Goal: Task Accomplishment & Management: Manage account settings

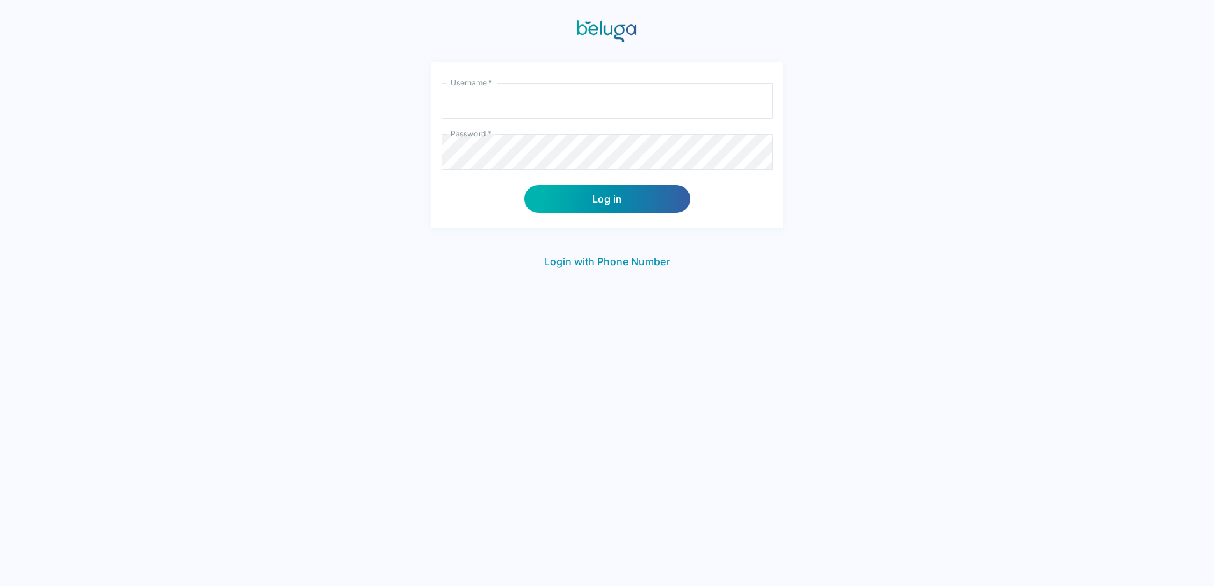
type input "pfchangs"
click at [615, 201] on button "Log in" at bounding box center [608, 199] width 166 height 28
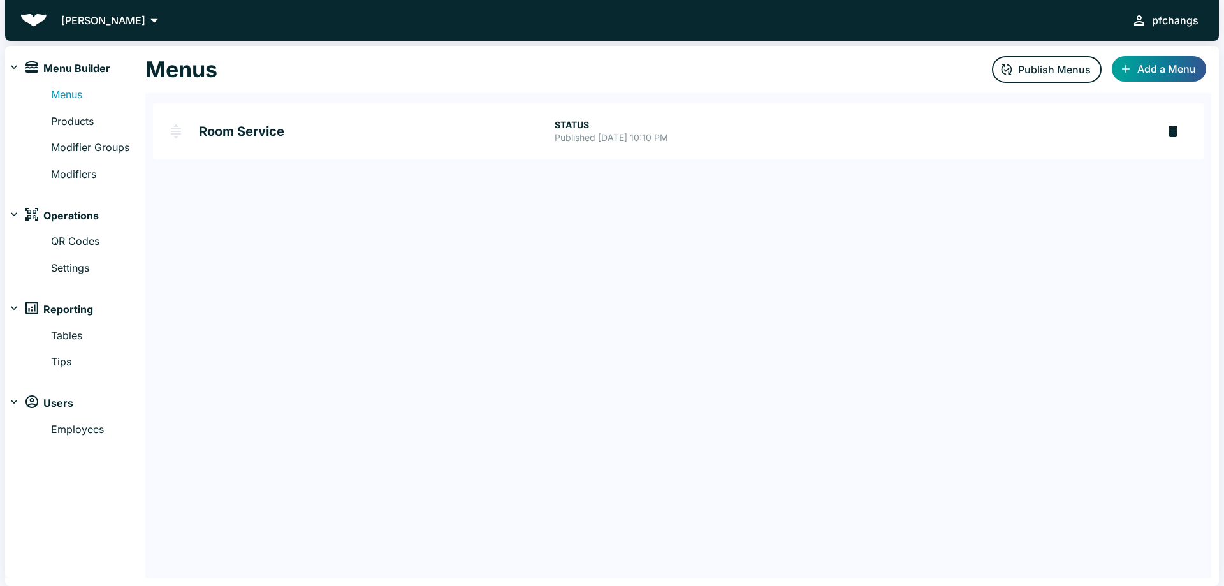
click at [224, 134] on h2 "Room Service" at bounding box center [377, 131] width 356 height 13
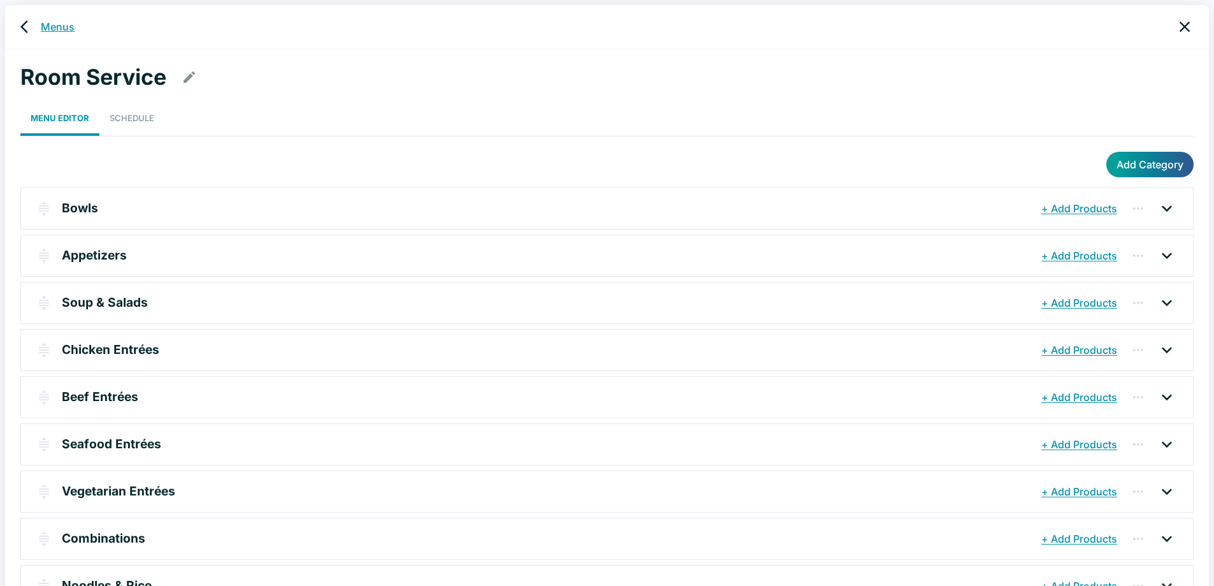
click at [44, 22] on link "Menus" at bounding box center [58, 26] width 34 height 15
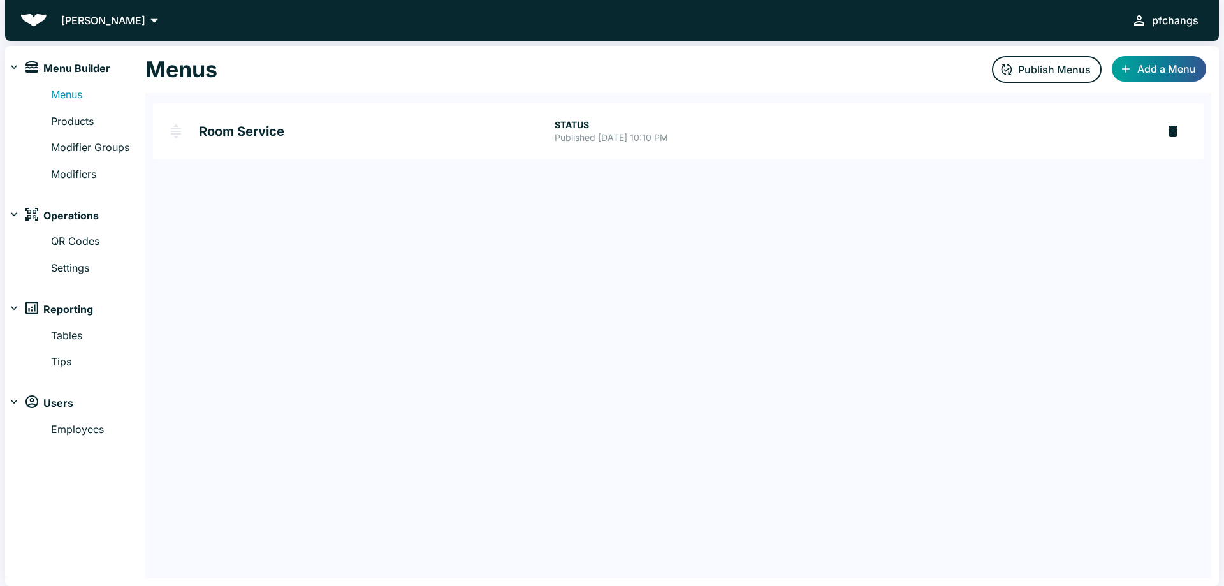
click at [387, 125] on h2 "Room Service" at bounding box center [377, 131] width 356 height 13
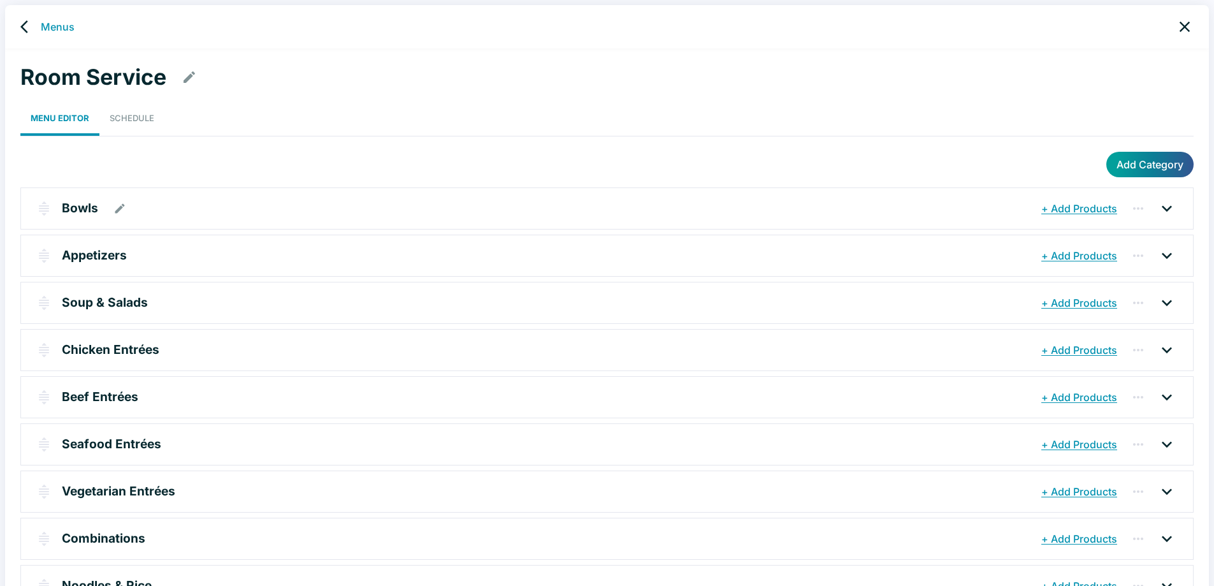
click at [76, 211] on p "Bowls" at bounding box center [80, 208] width 36 height 18
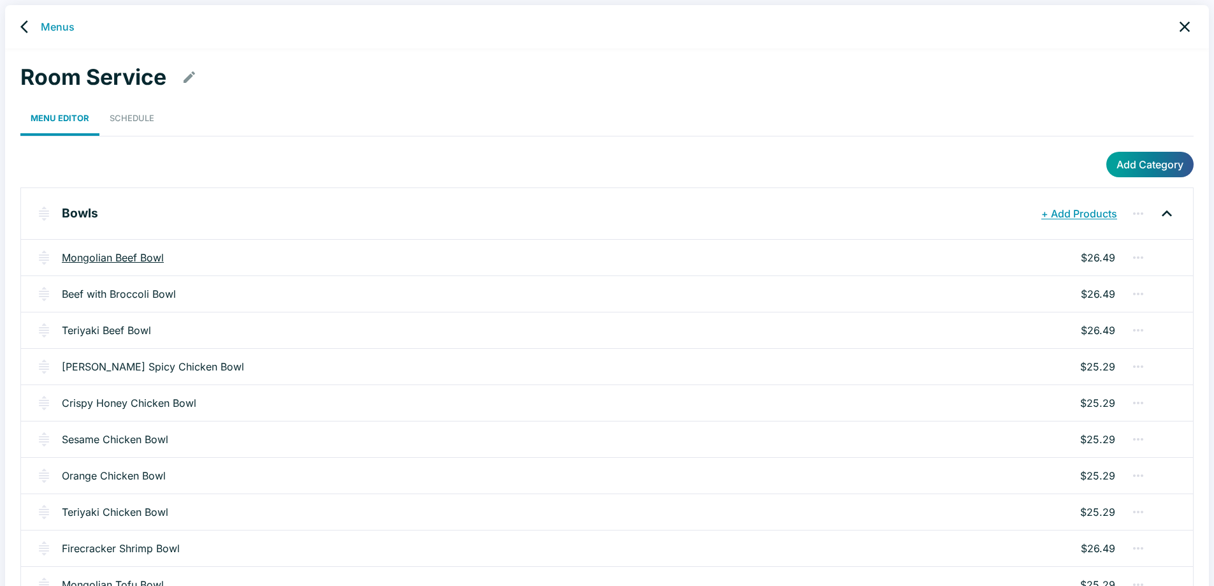
click at [125, 251] on link "Mongolian Beef Bowl" at bounding box center [113, 257] width 102 height 15
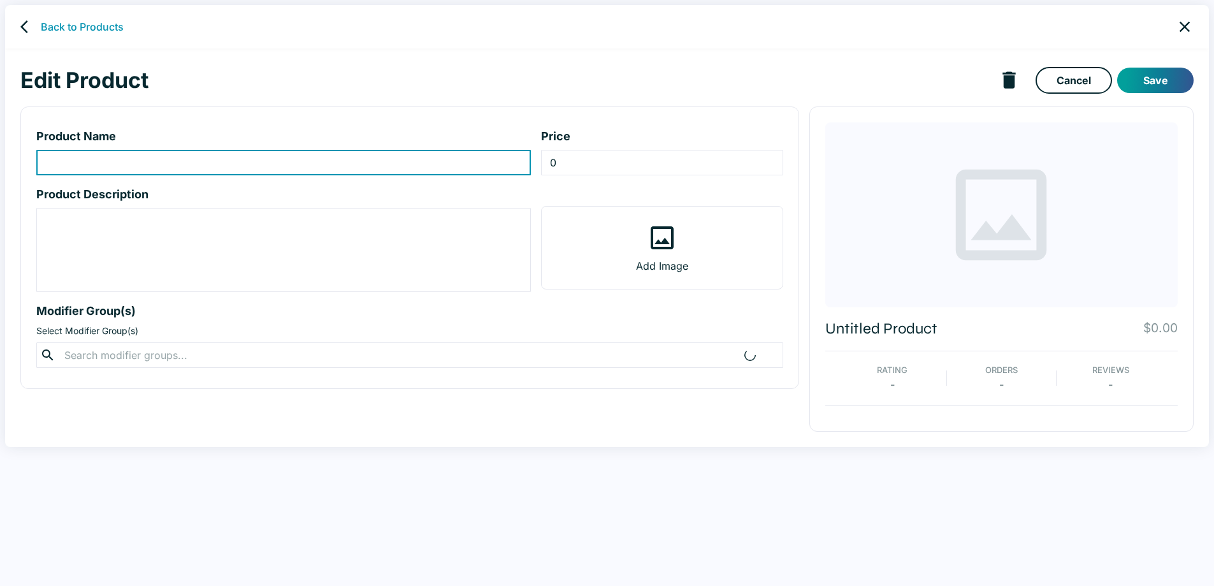
type input "Mongolian Beef Bowl"
type input "26.49"
type textarea "Sweet soy glaze, flank steak, garlic, snipped green onion. Smaller portion serv…"
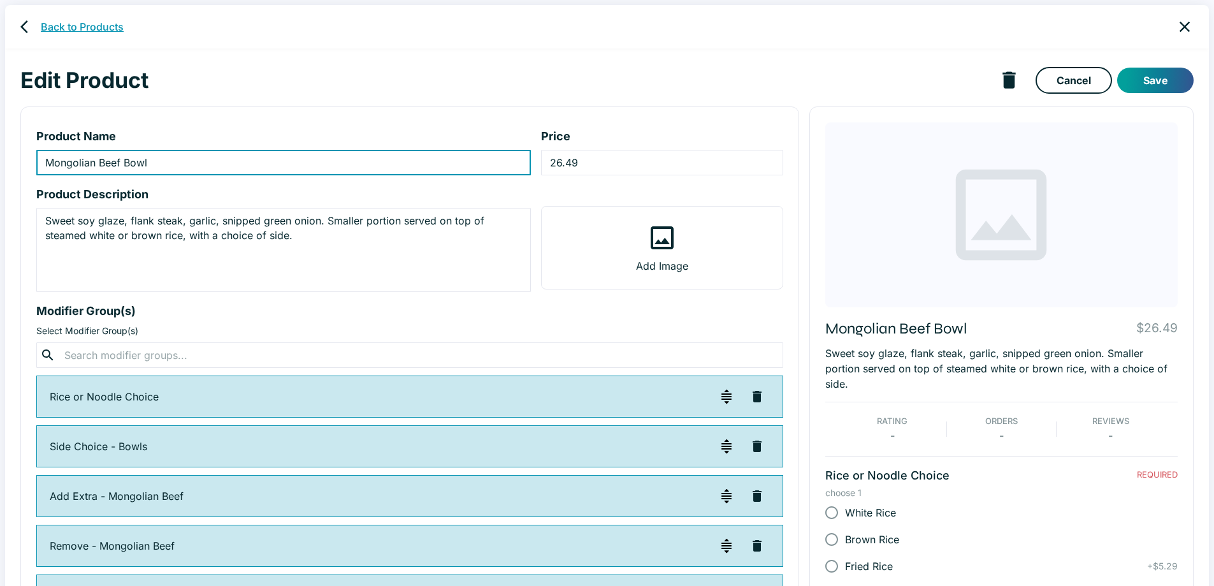
click at [77, 23] on link "Back to Products" at bounding box center [82, 26] width 83 height 15
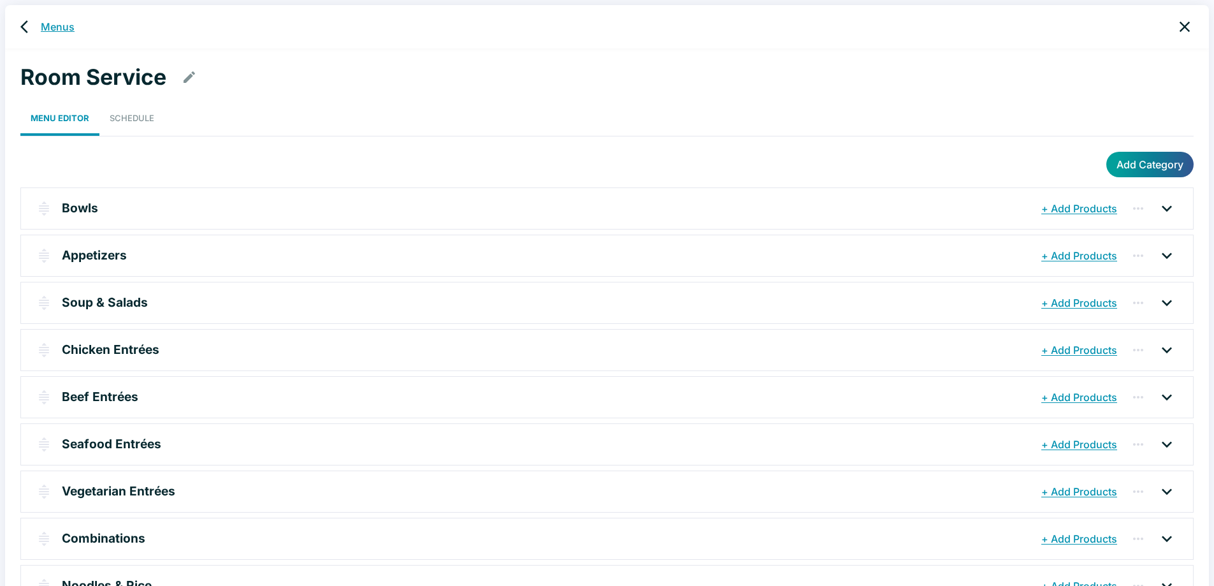
click at [69, 29] on link "Menus" at bounding box center [58, 26] width 34 height 15
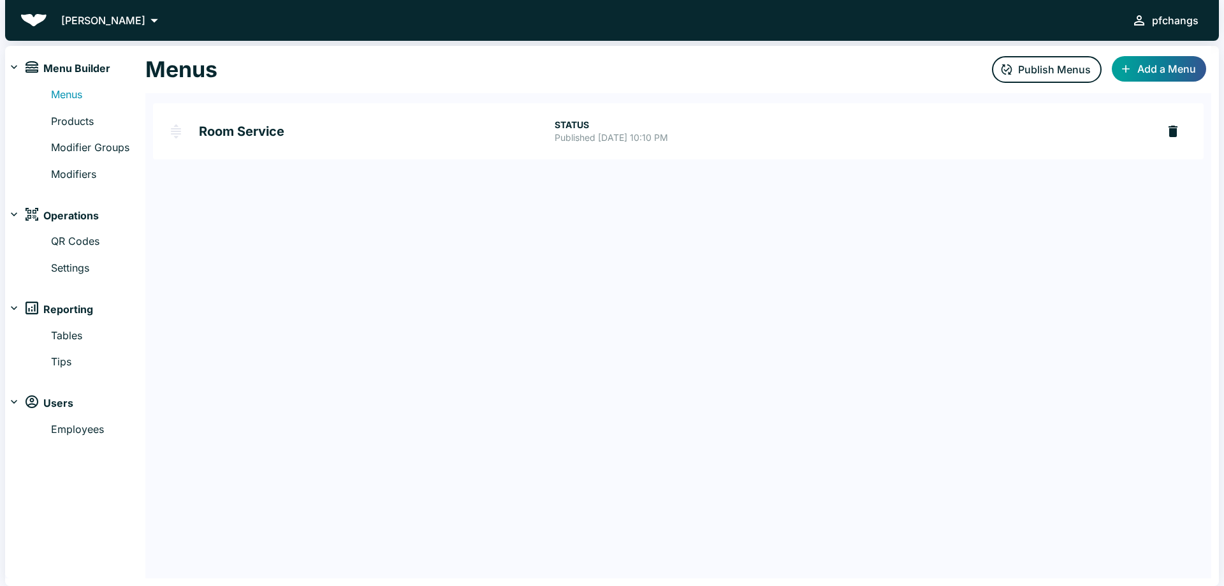
click at [240, 126] on h2 "Room Service" at bounding box center [377, 131] width 356 height 13
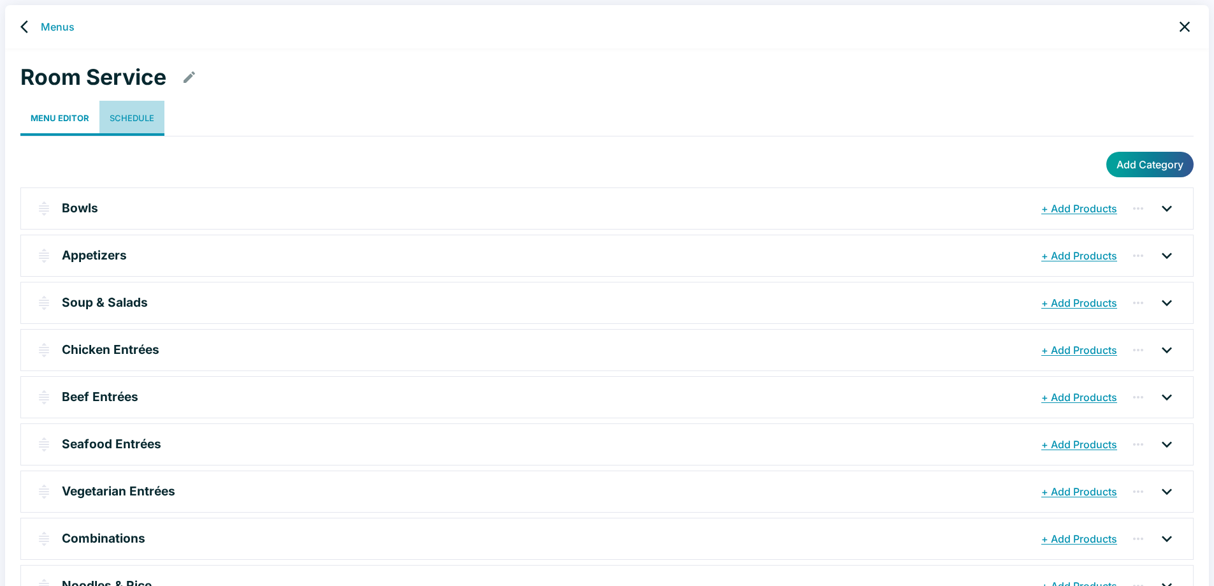
click at [125, 112] on link "Schedule" at bounding box center [131, 118] width 65 height 35
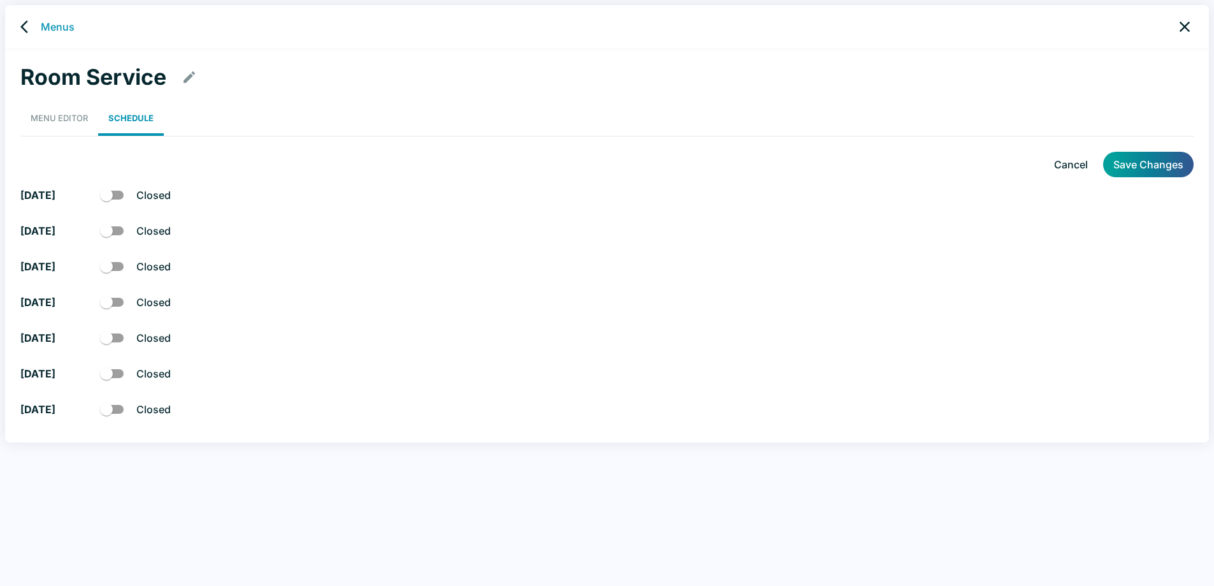
checkbox input "true"
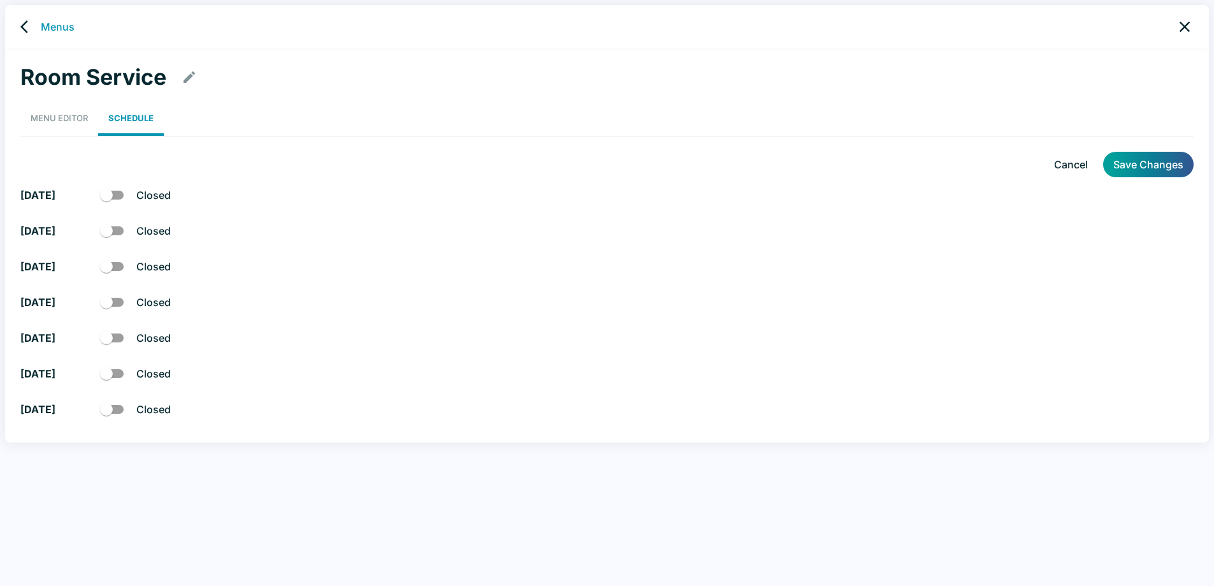
checkbox input "true"
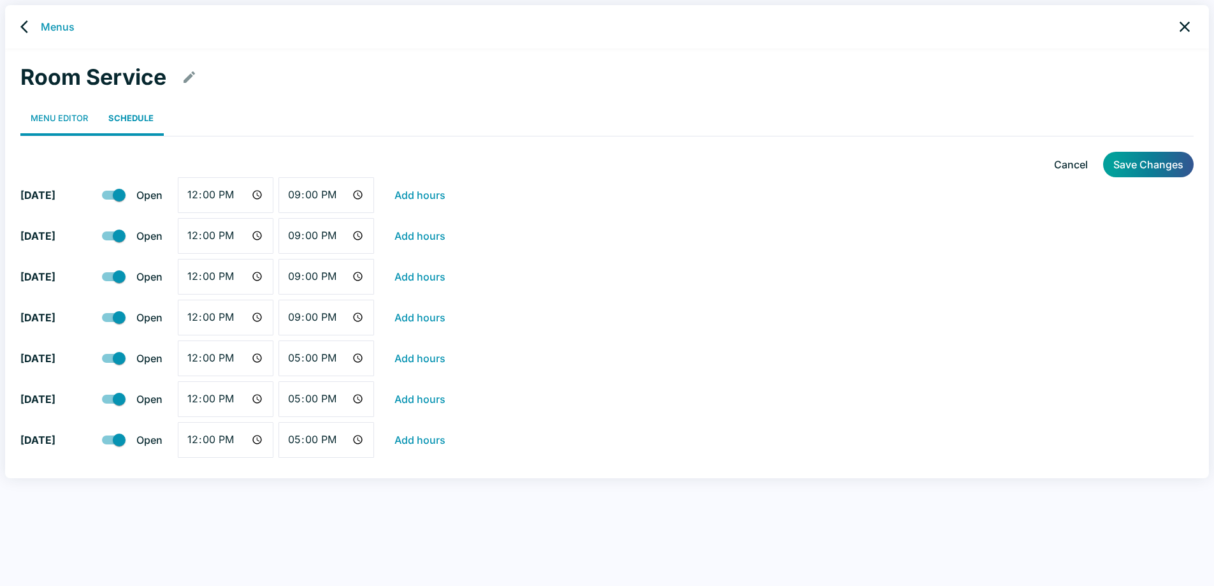
click at [43, 119] on link "Menu Editor" at bounding box center [59, 118] width 78 height 35
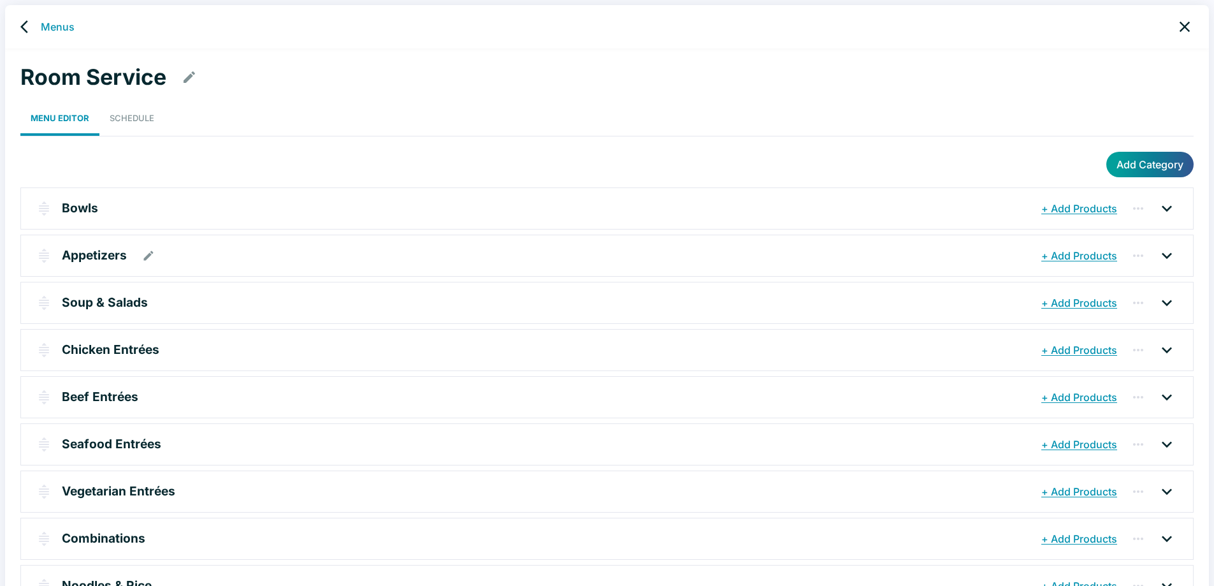
click at [101, 256] on p "Appetizers" at bounding box center [94, 255] width 65 height 18
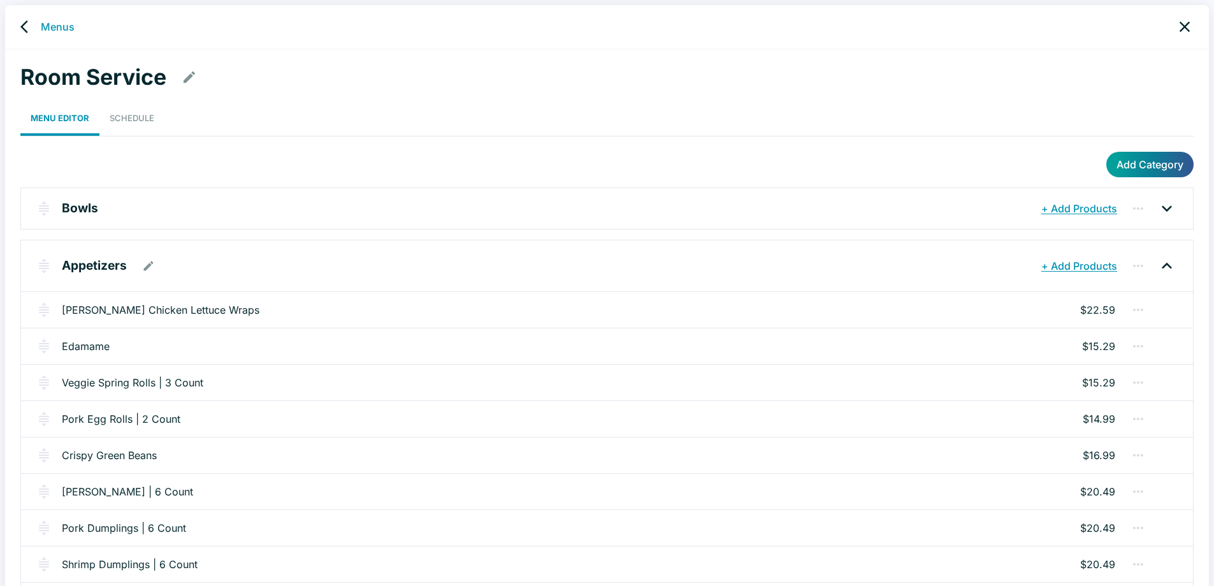
click at [43, 268] on img "button" at bounding box center [43, 265] width 15 height 15
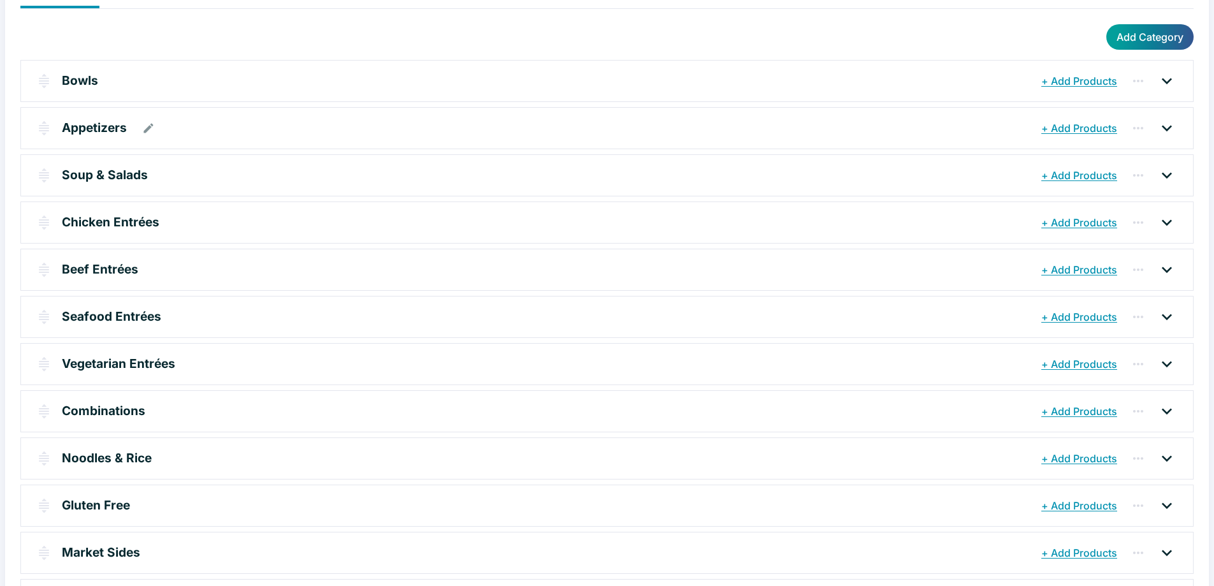
scroll to position [191, 0]
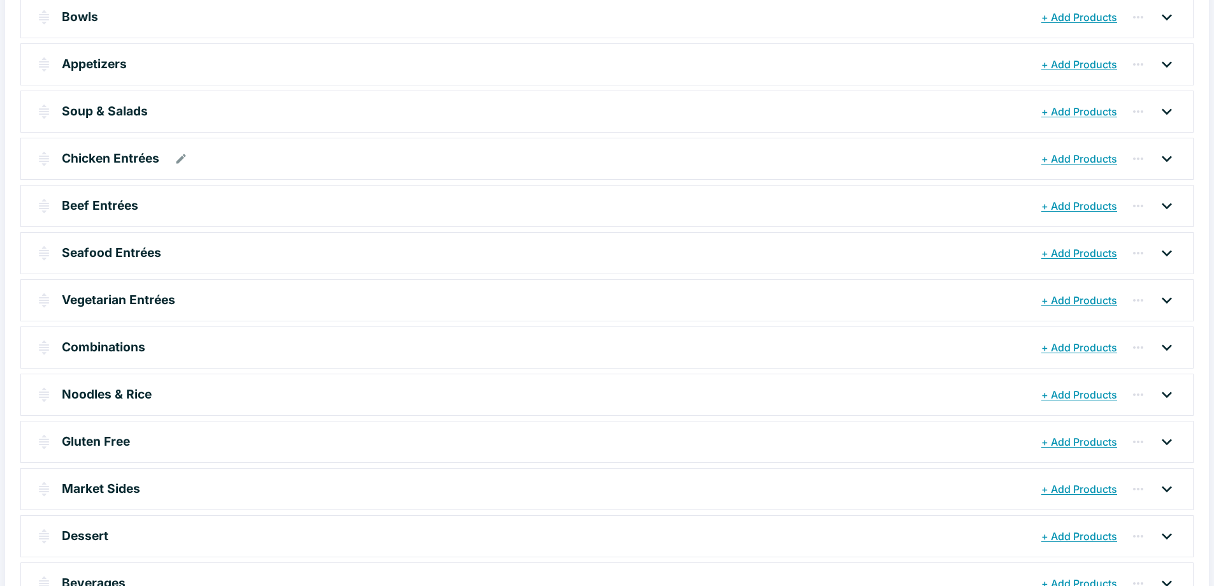
click at [109, 163] on p "Chicken Entrées" at bounding box center [111, 158] width 98 height 18
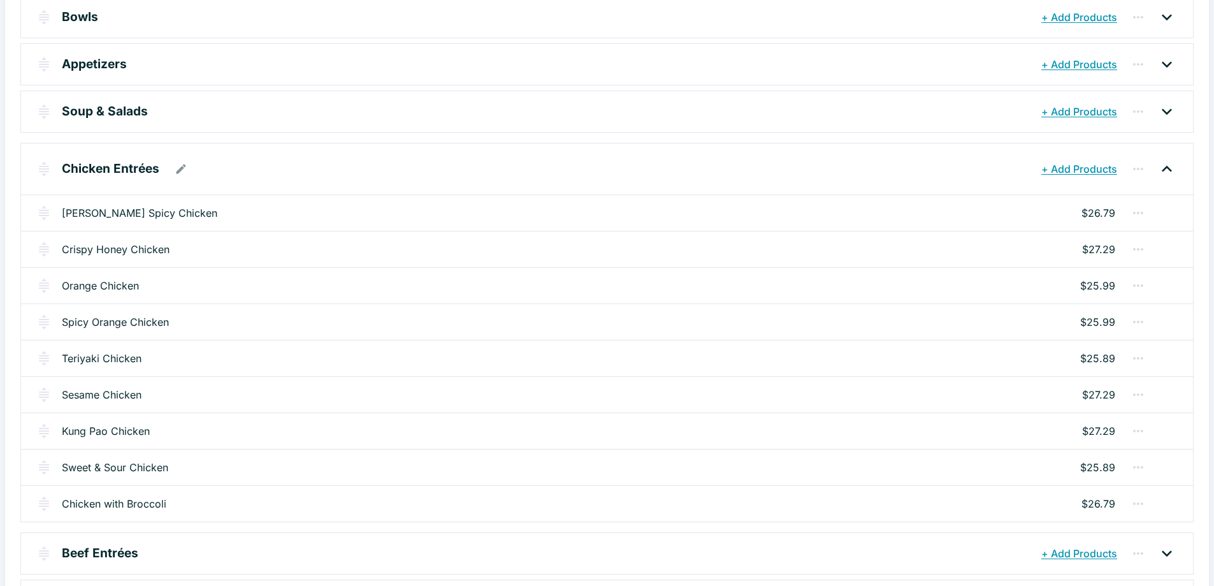
click at [109, 163] on p "Chicken Entrées" at bounding box center [111, 168] width 98 height 18
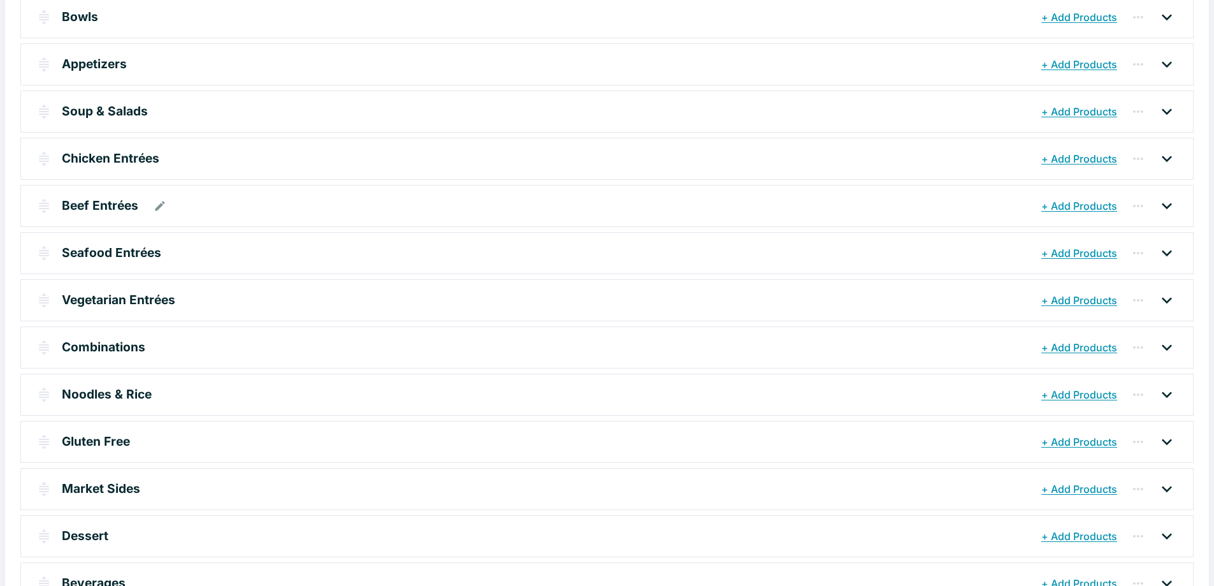
click at [100, 203] on p "Beef Entrées" at bounding box center [100, 205] width 76 height 18
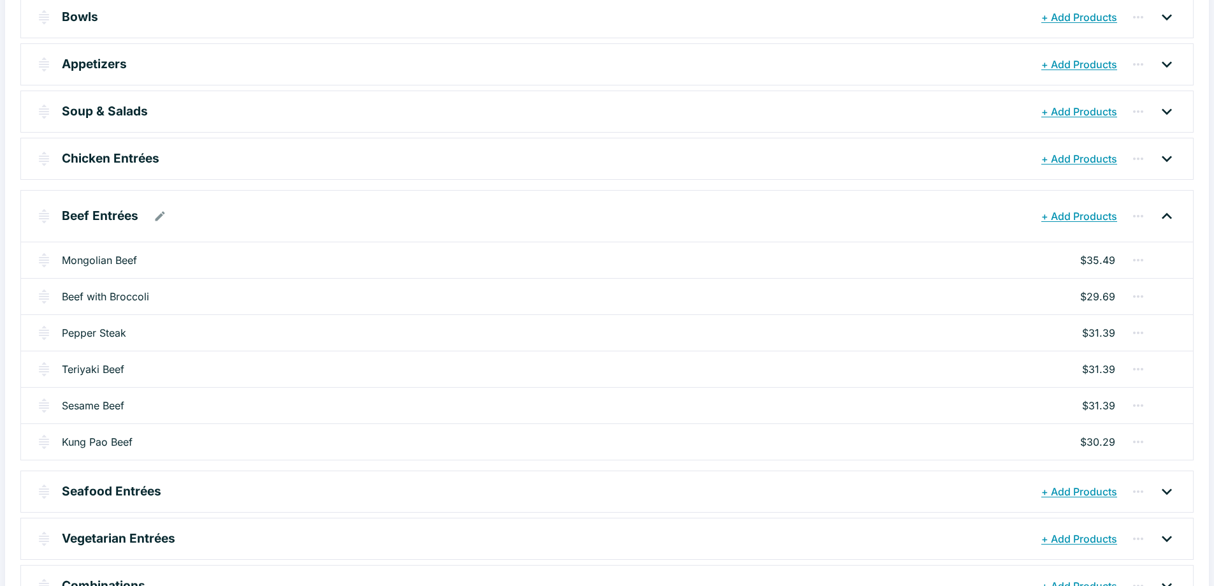
click at [101, 217] on p "Beef Entrées" at bounding box center [100, 215] width 76 height 18
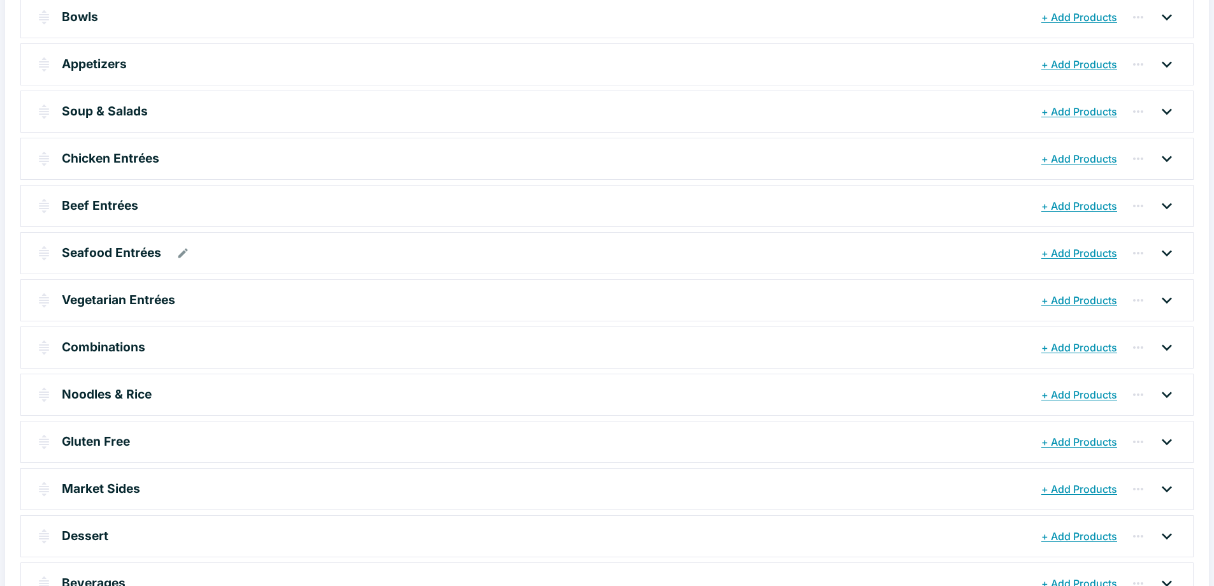
click at [100, 256] on p "Seafood Entrées" at bounding box center [111, 252] width 99 height 18
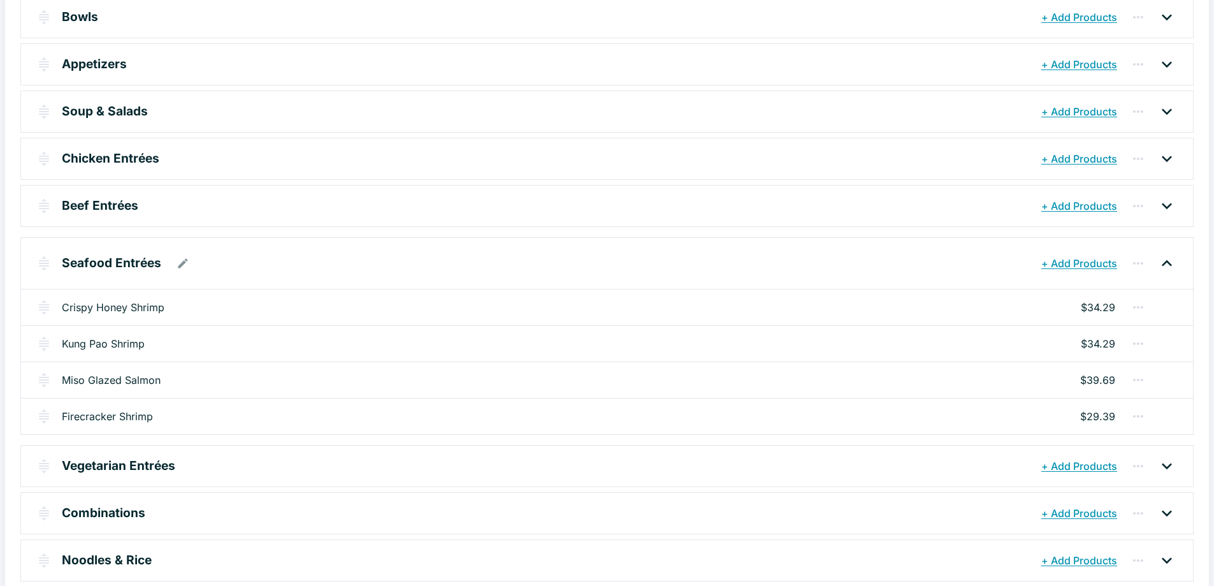
click at [100, 255] on p "Seafood Entrées" at bounding box center [111, 263] width 99 height 18
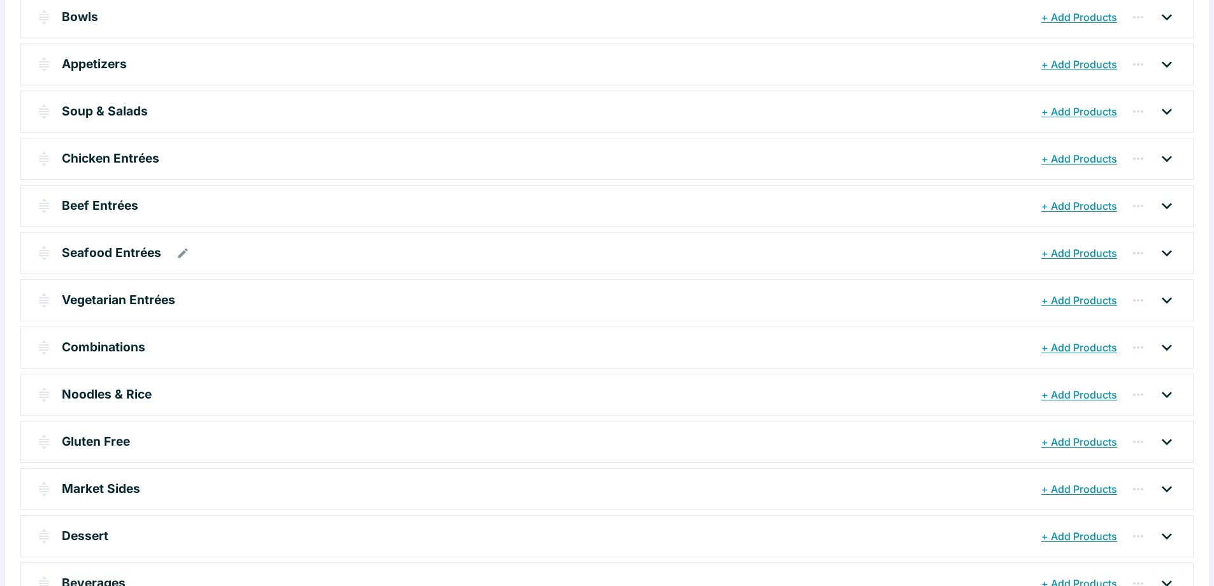
click at [106, 249] on p "Seafood Entrées" at bounding box center [111, 252] width 99 height 18
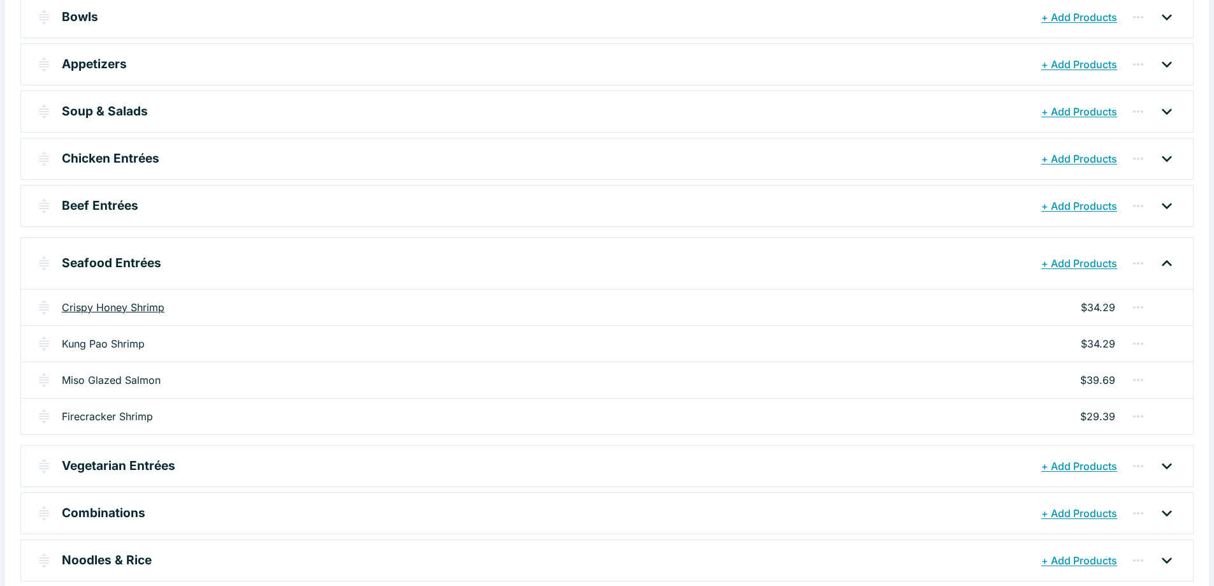
click at [117, 312] on link "Crispy Honey Shrimp" at bounding box center [113, 307] width 103 height 15
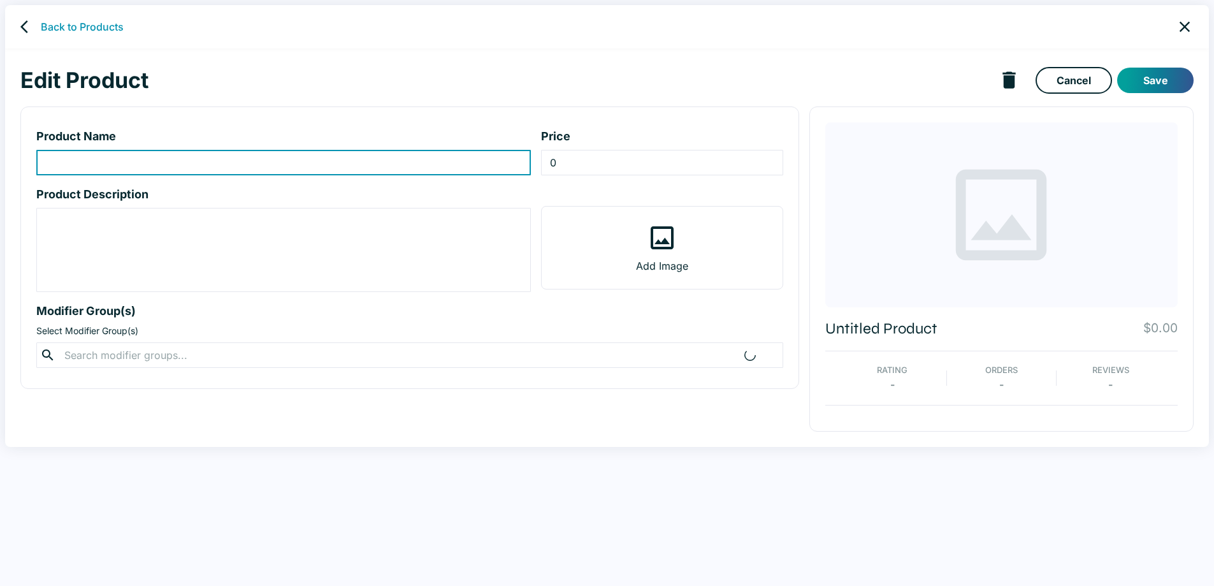
type input "Crispy Honey Shrimp"
type input "34.29"
type textarea "Lightly battered, tangy honey sauce, green onion. 510 calories."
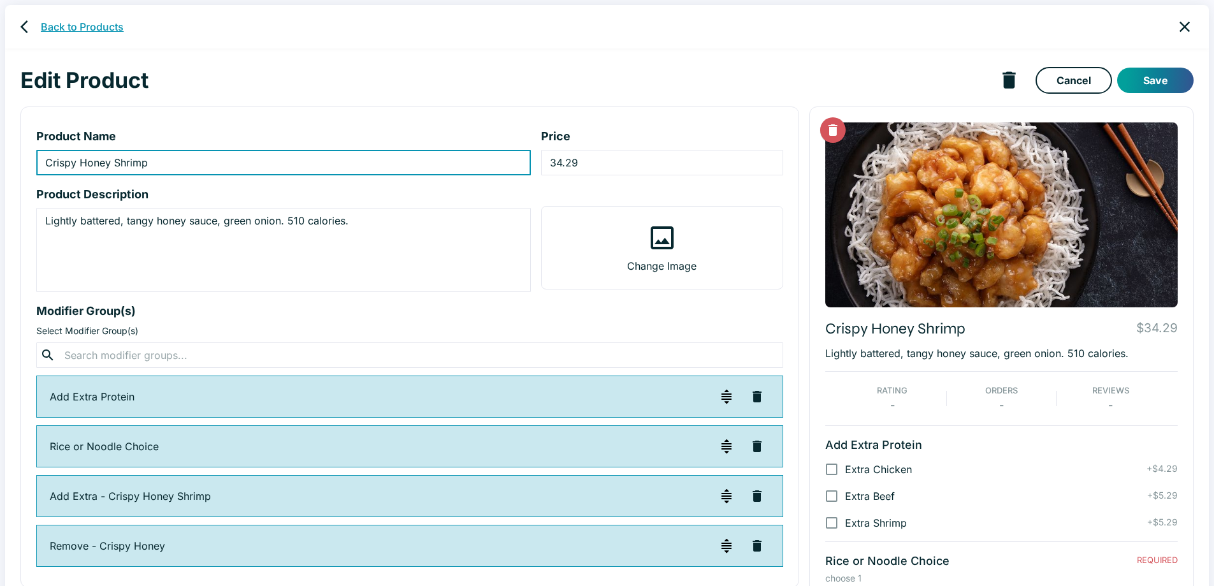
click at [74, 22] on link "Back to Products" at bounding box center [82, 26] width 83 height 15
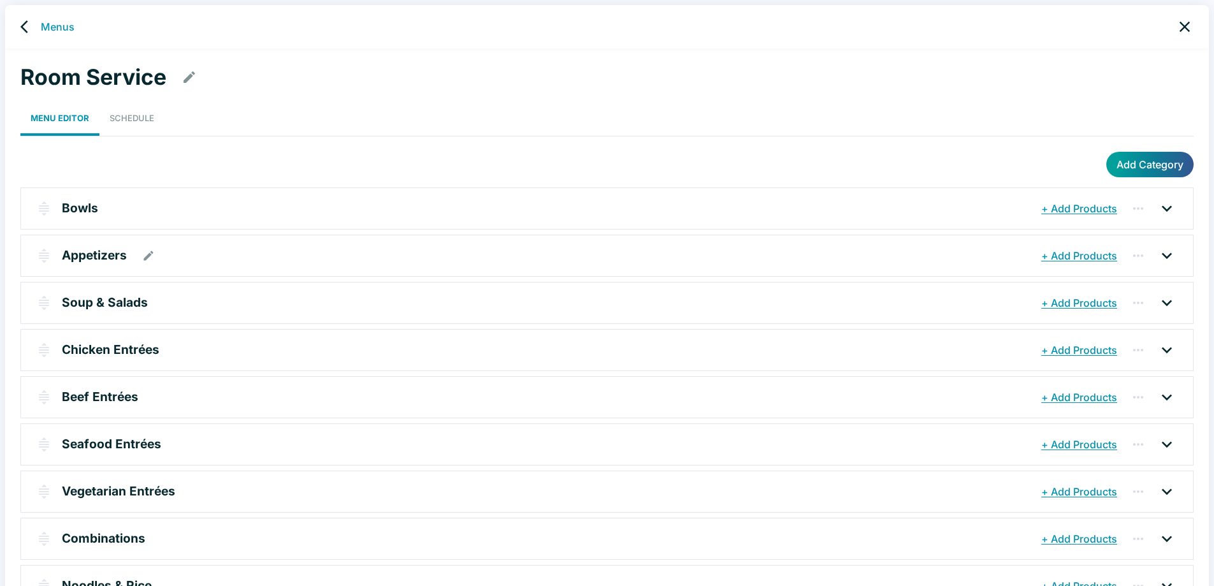
click at [103, 254] on p "Appetizers" at bounding box center [94, 255] width 65 height 18
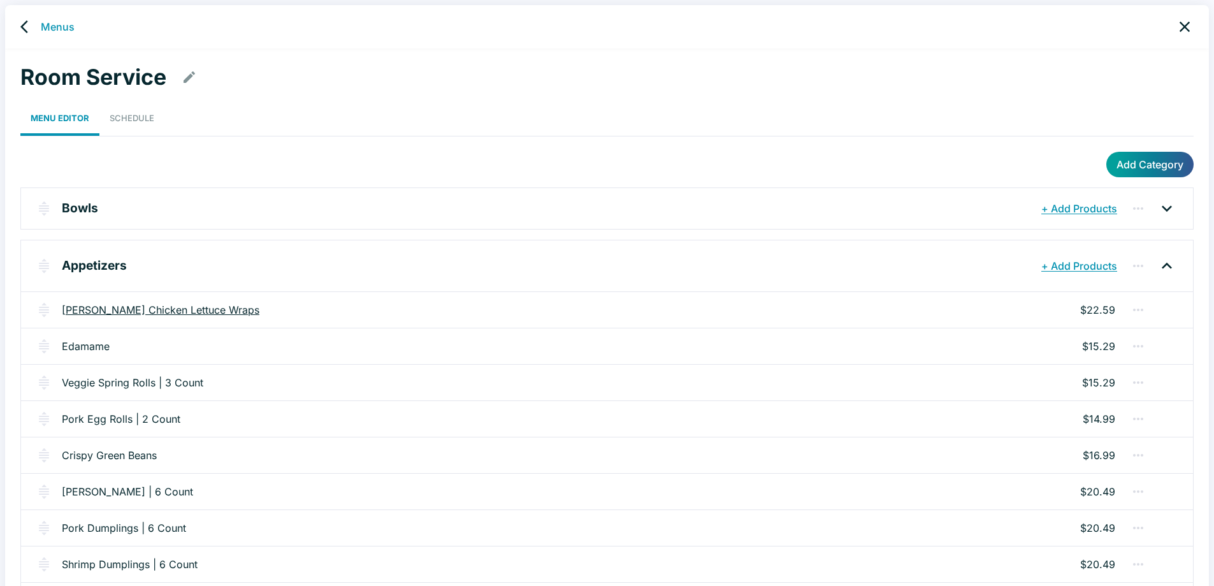
click at [94, 317] on link "[PERSON_NAME] Chicken Lettuce Wraps" at bounding box center [161, 309] width 198 height 15
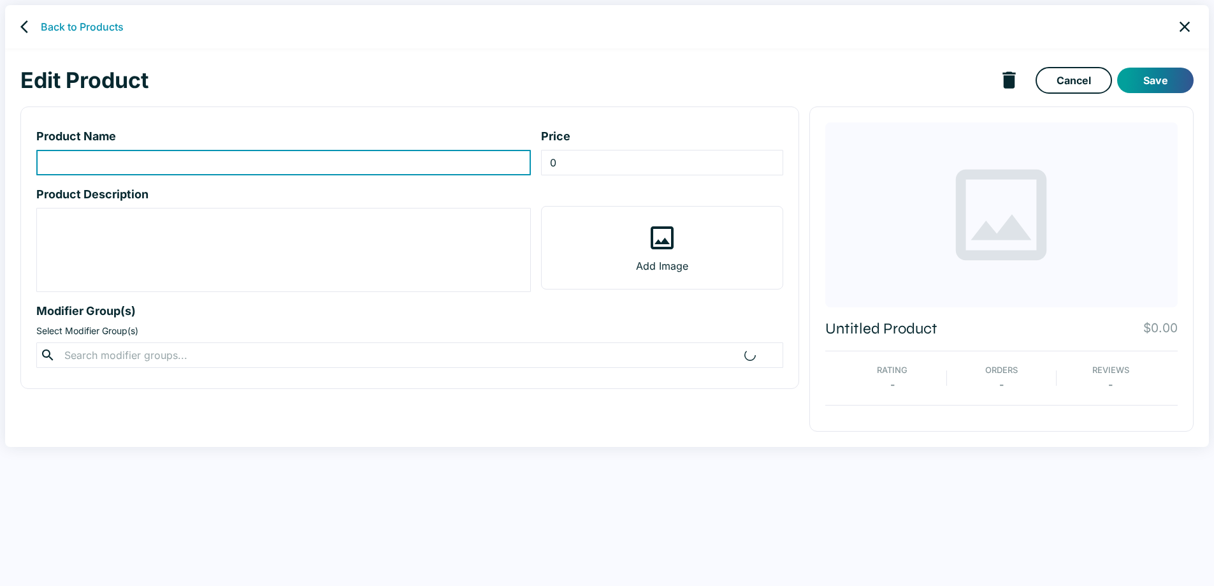
type input "[PERSON_NAME] Chicken Lettuce Wraps"
type input "22.59"
type textarea "A secret family recipe and our signature dish, now served with a NEW Sesame Spe…"
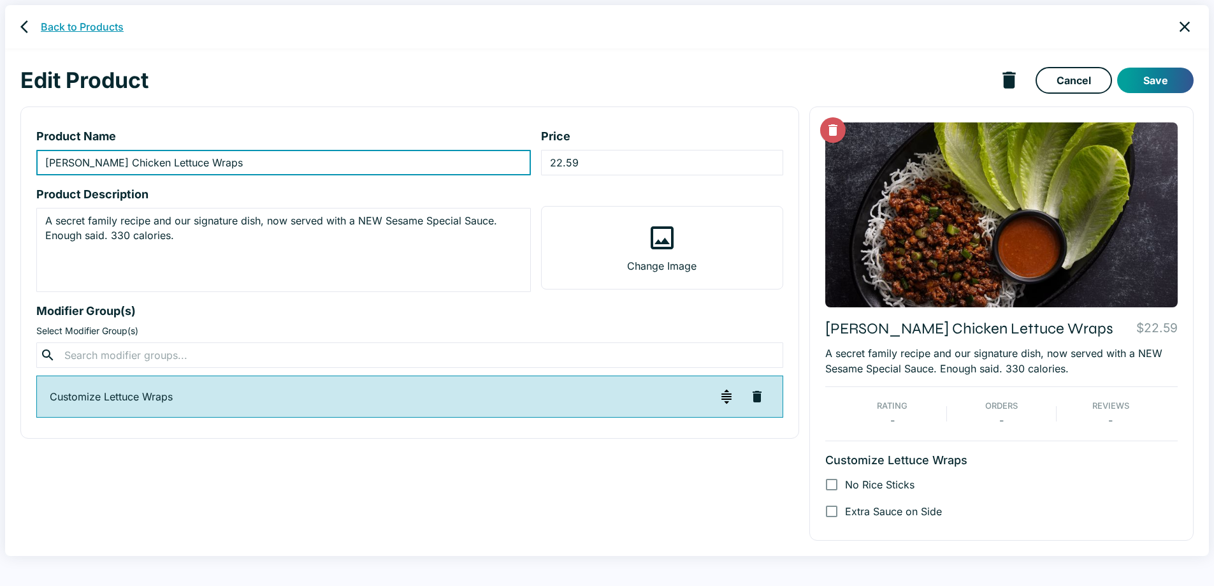
click at [106, 26] on link "Back to Products" at bounding box center [82, 26] width 83 height 15
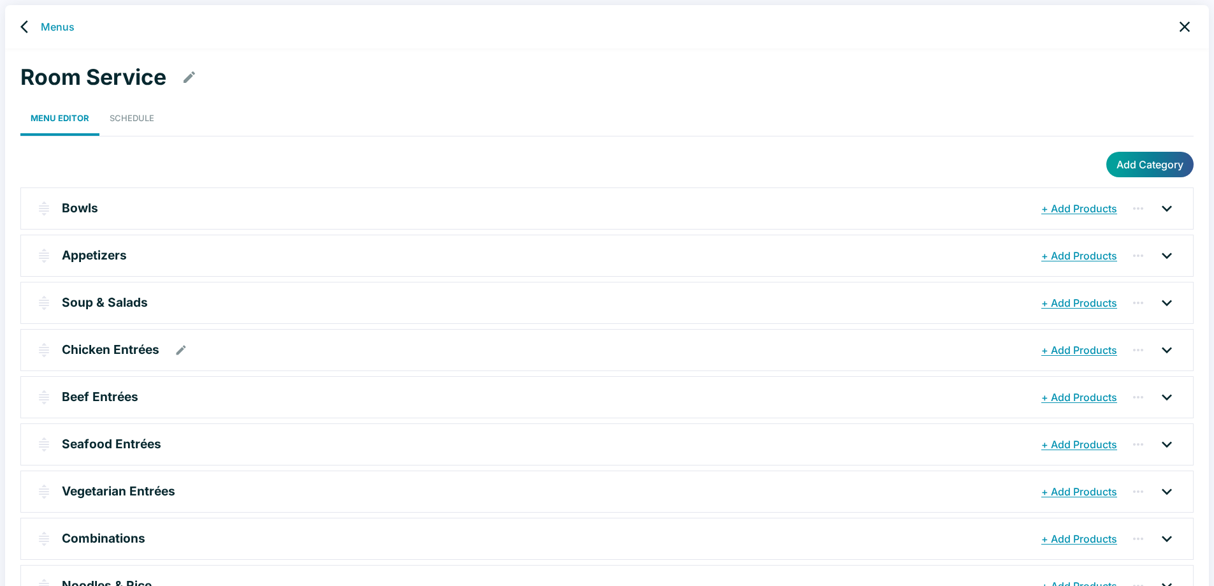
click at [122, 350] on p "Chicken Entrées" at bounding box center [111, 349] width 98 height 18
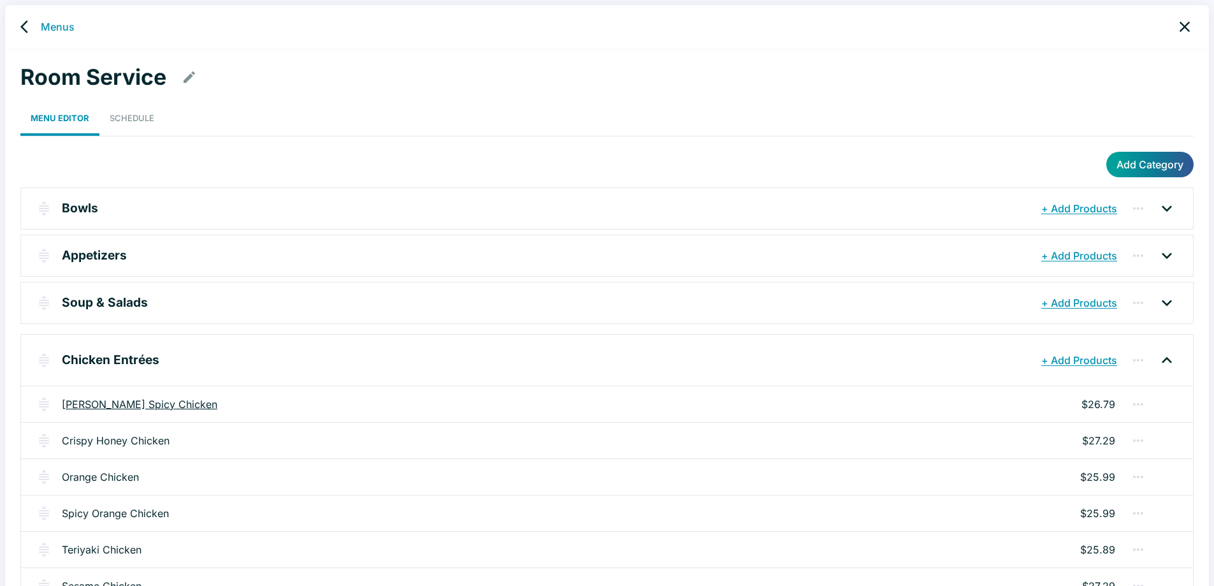
click at [105, 405] on link "[PERSON_NAME] Spicy Chicken" at bounding box center [140, 403] width 156 height 15
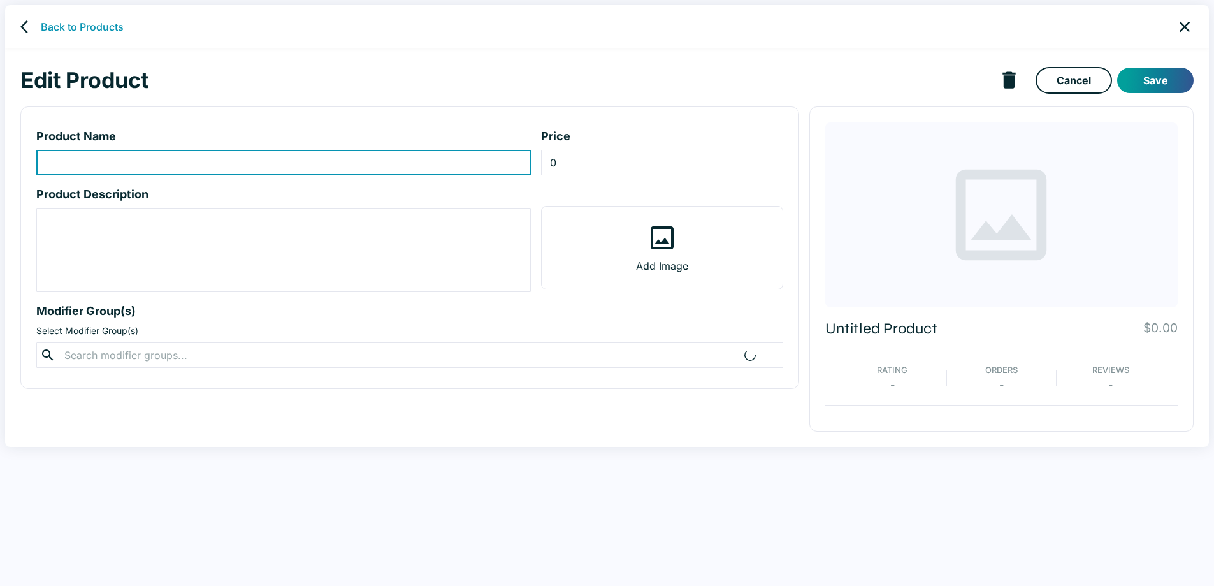
type input "[PERSON_NAME] Spicy Chicken"
type input "26.79"
type textarea "Signature sweet-spicy chili sauce, green onion. 470 calories."
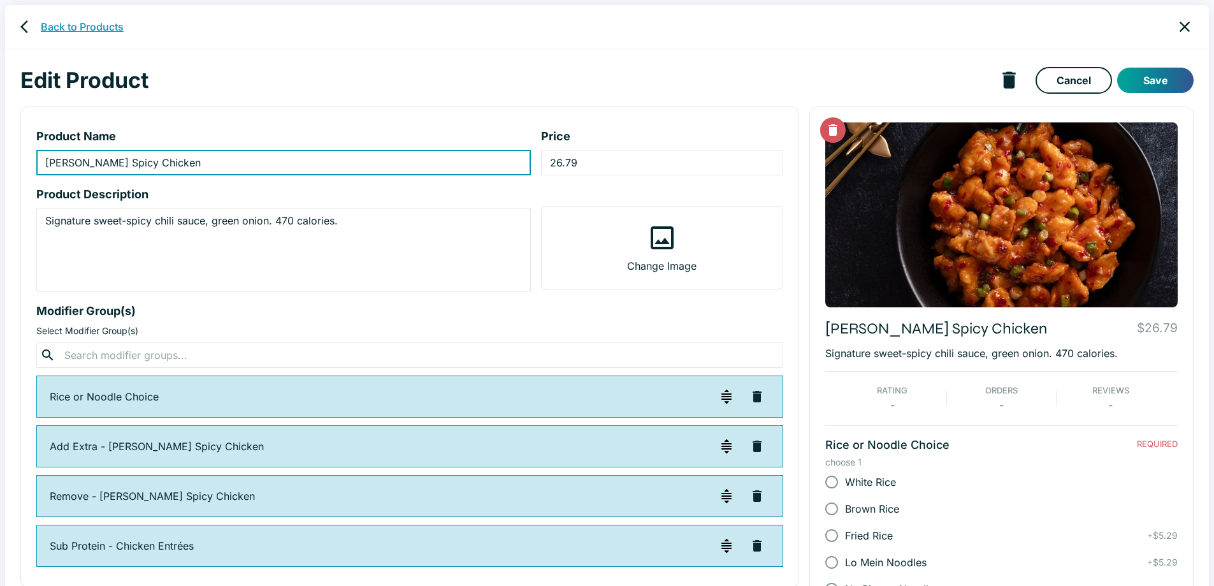
click at [101, 22] on link "Back to Products" at bounding box center [82, 26] width 83 height 15
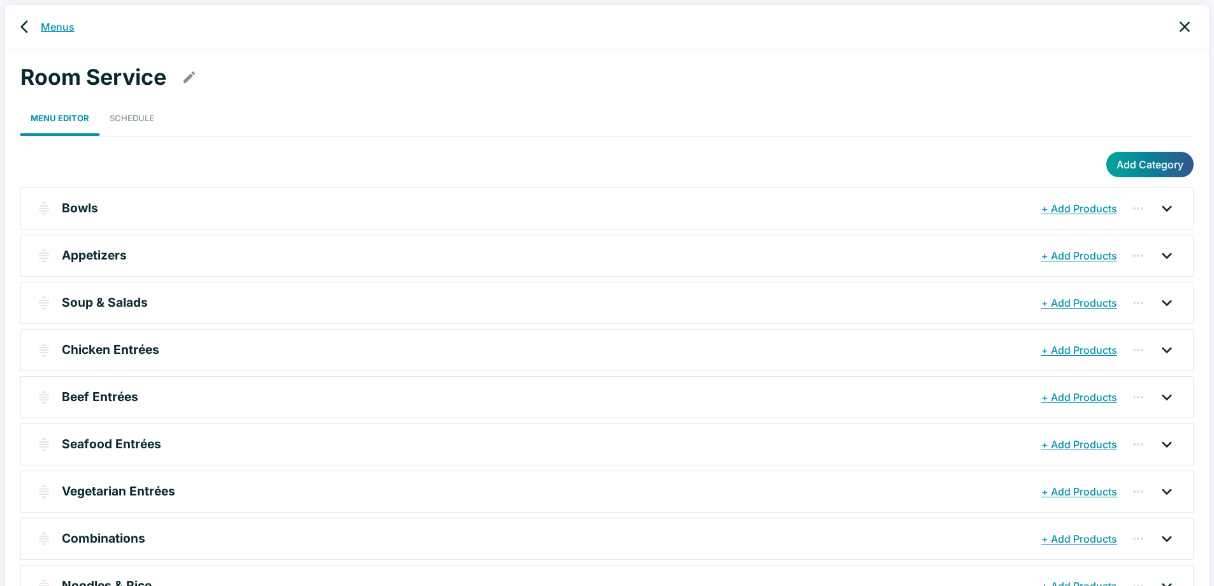
click at [64, 30] on link "Menus" at bounding box center [58, 26] width 34 height 15
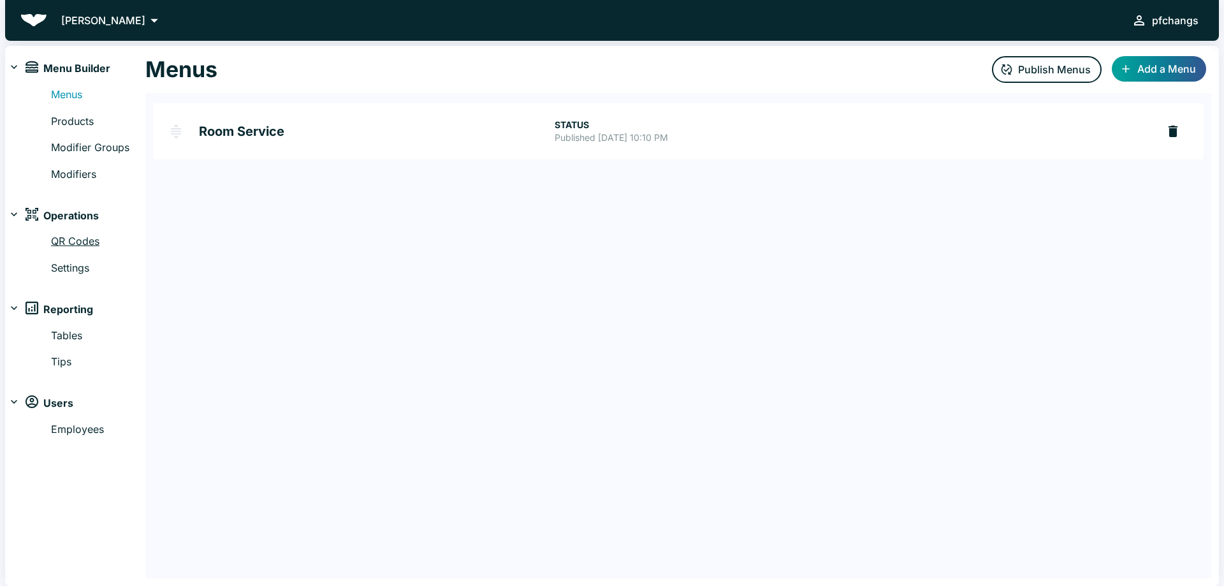
click at [66, 240] on link "QR Codes" at bounding box center [98, 241] width 94 height 17
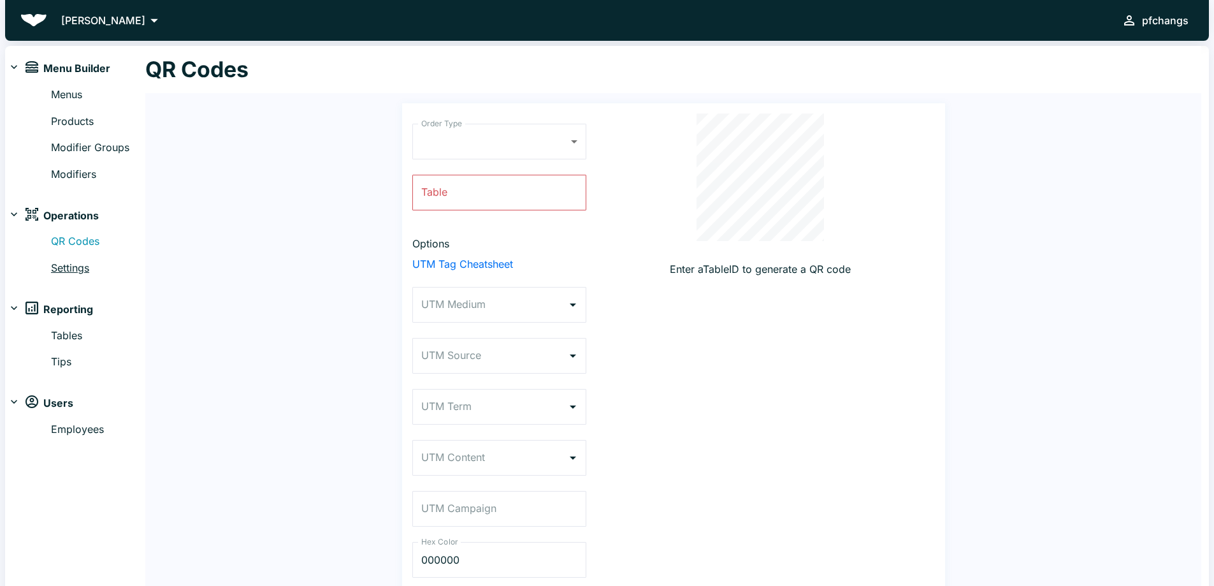
click at [67, 268] on link "Settings" at bounding box center [98, 268] width 94 height 17
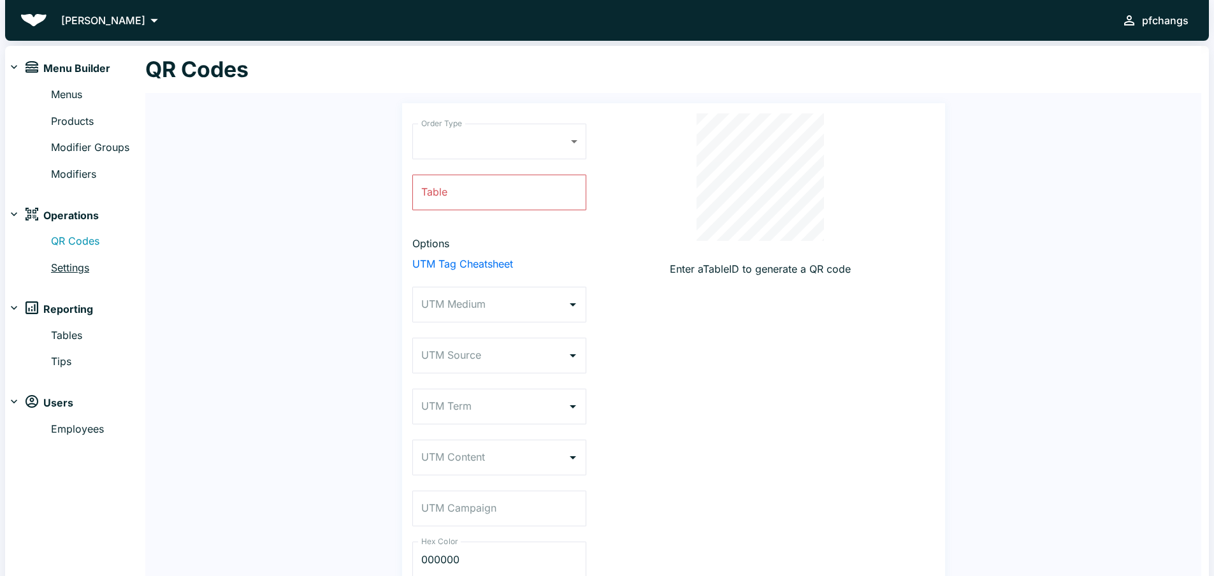
select select "RESTAURANT"
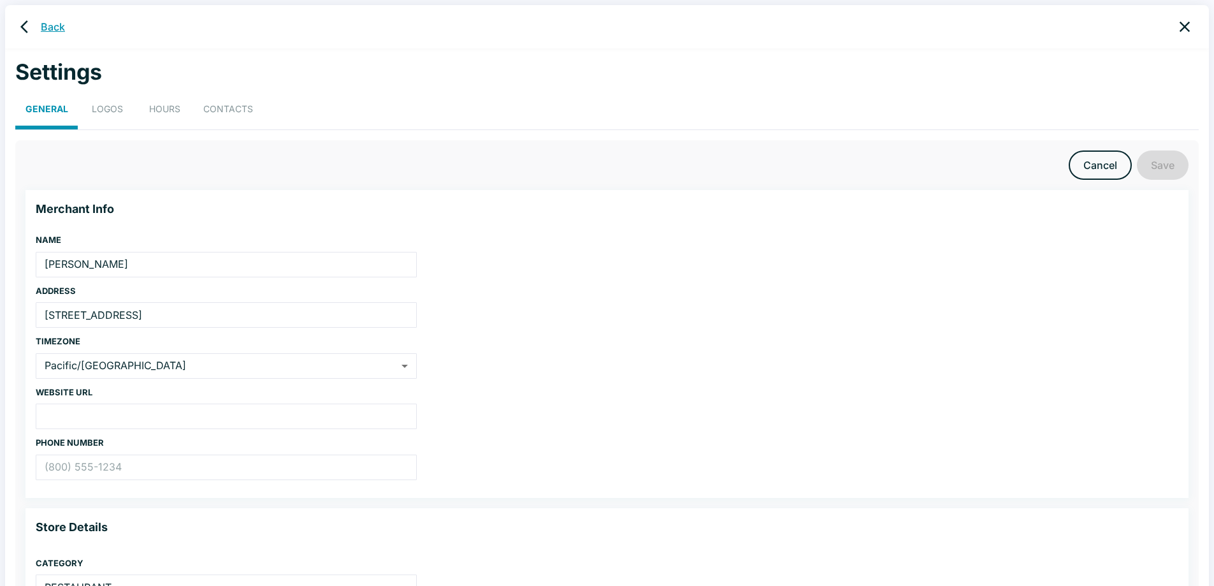
click at [57, 29] on link "Back" at bounding box center [53, 26] width 24 height 15
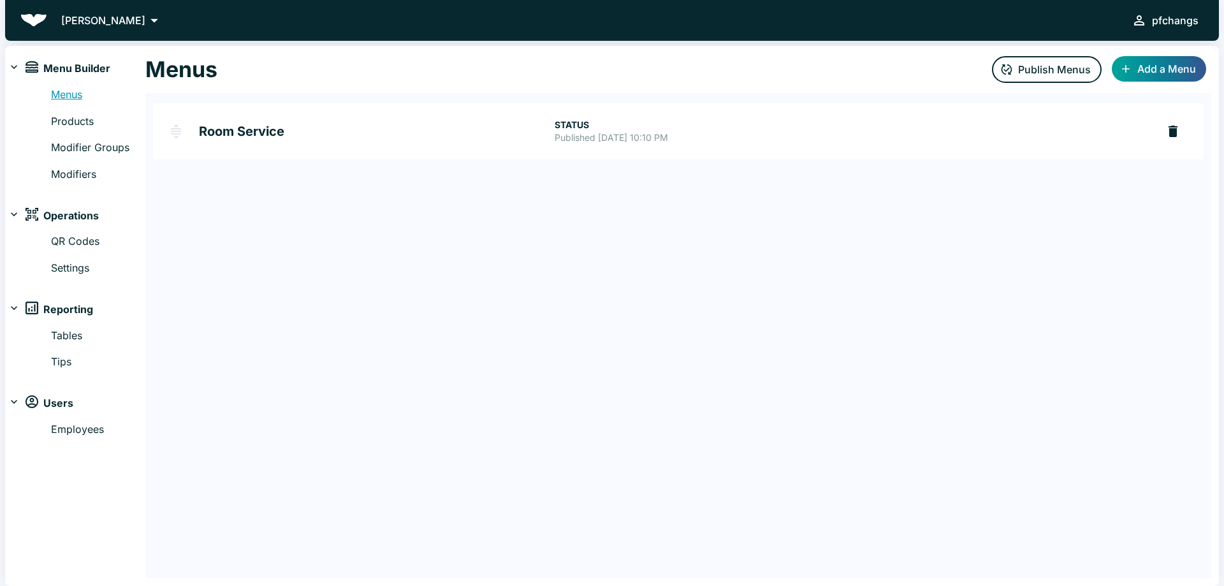
click at [73, 96] on link "Menus" at bounding box center [98, 95] width 94 height 17
click at [229, 130] on h2 "Room Service" at bounding box center [377, 131] width 356 height 13
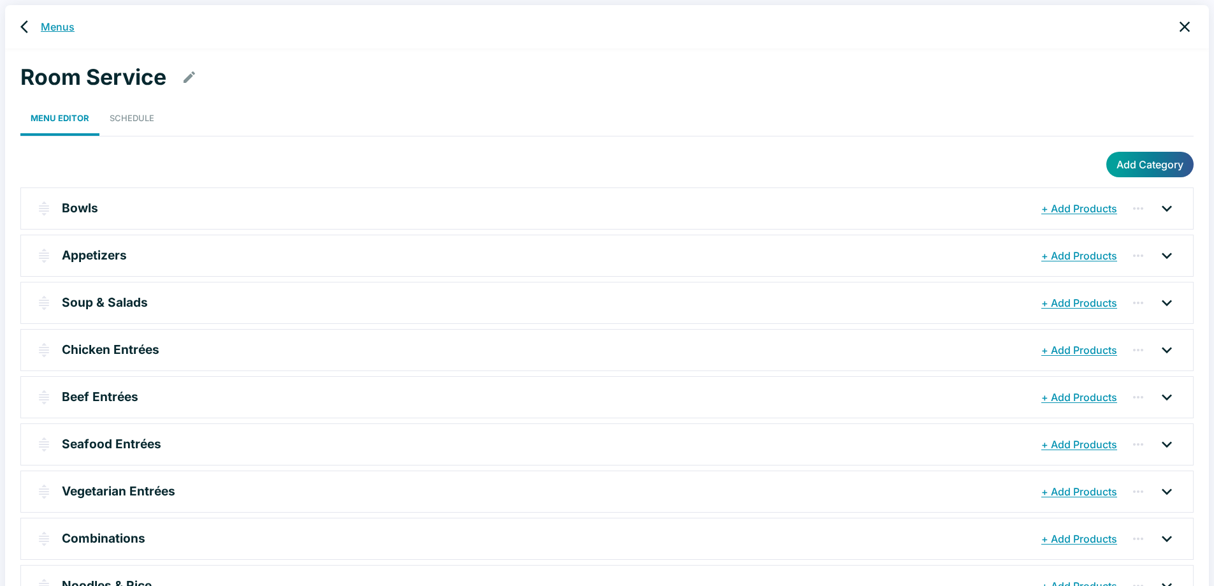
click at [58, 27] on link "Menus" at bounding box center [58, 26] width 34 height 15
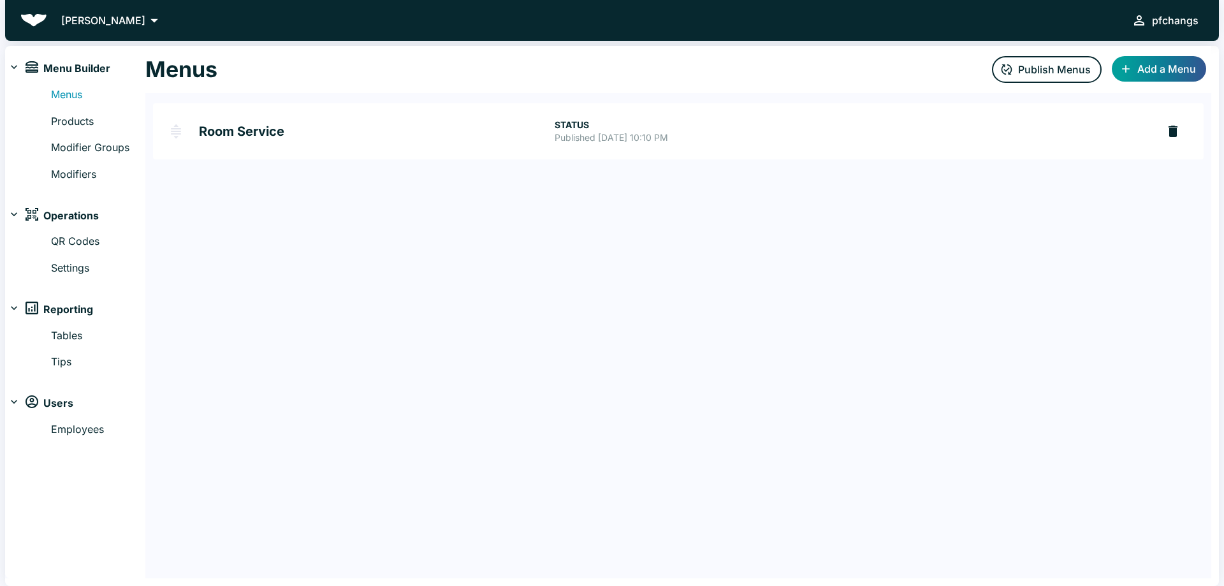
click at [251, 131] on h2 "Room Service" at bounding box center [377, 131] width 356 height 13
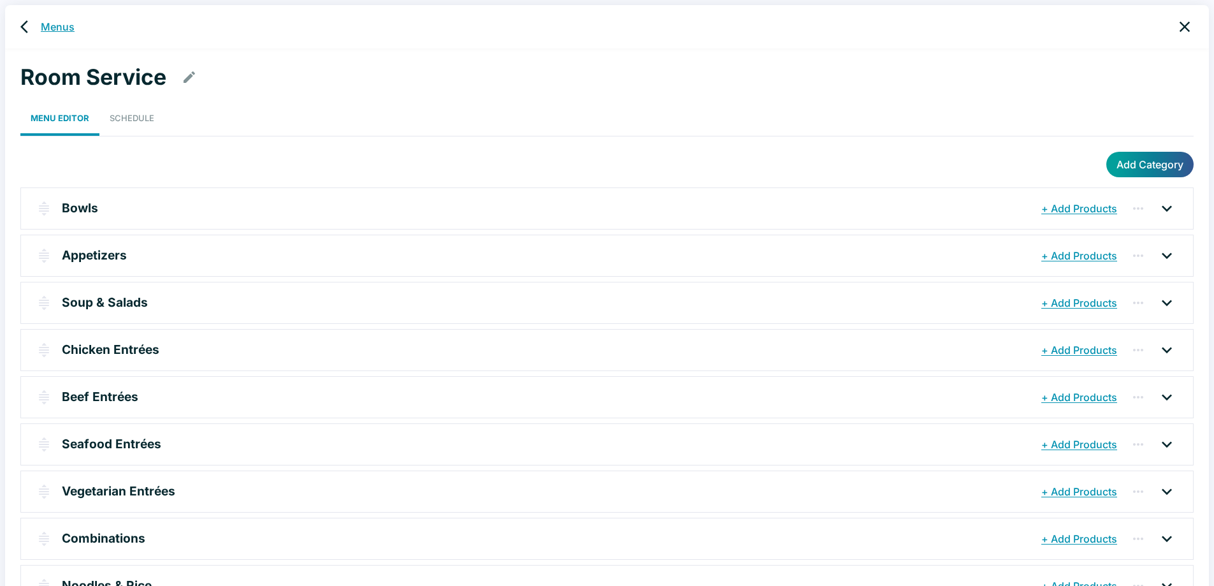
click at [50, 24] on link "Menus" at bounding box center [58, 26] width 34 height 15
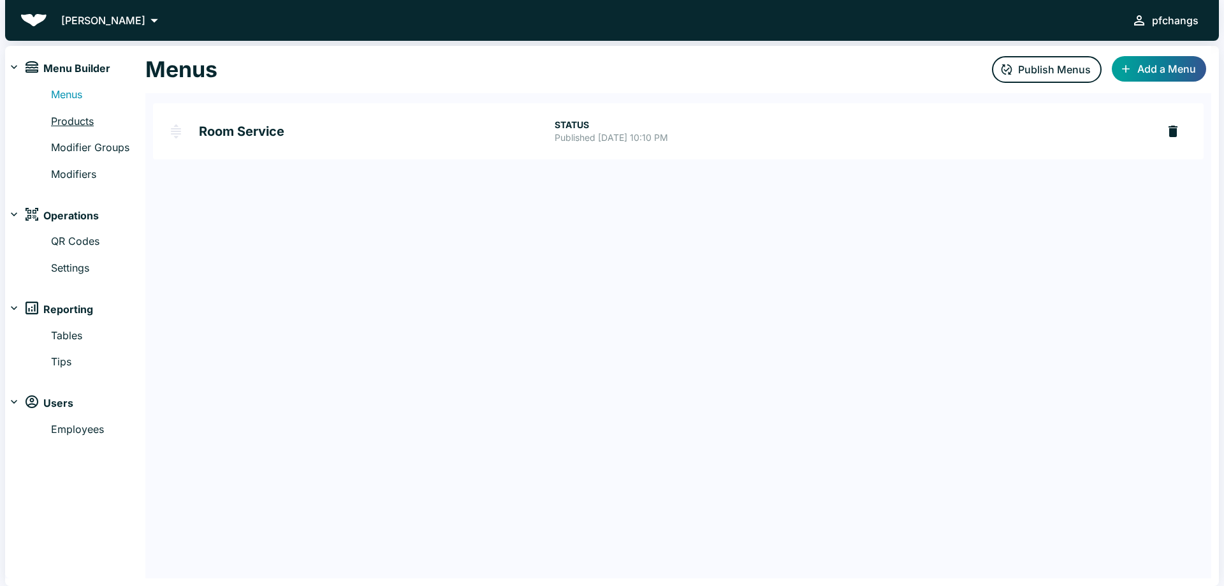
click at [80, 123] on link "Products" at bounding box center [98, 121] width 94 height 17
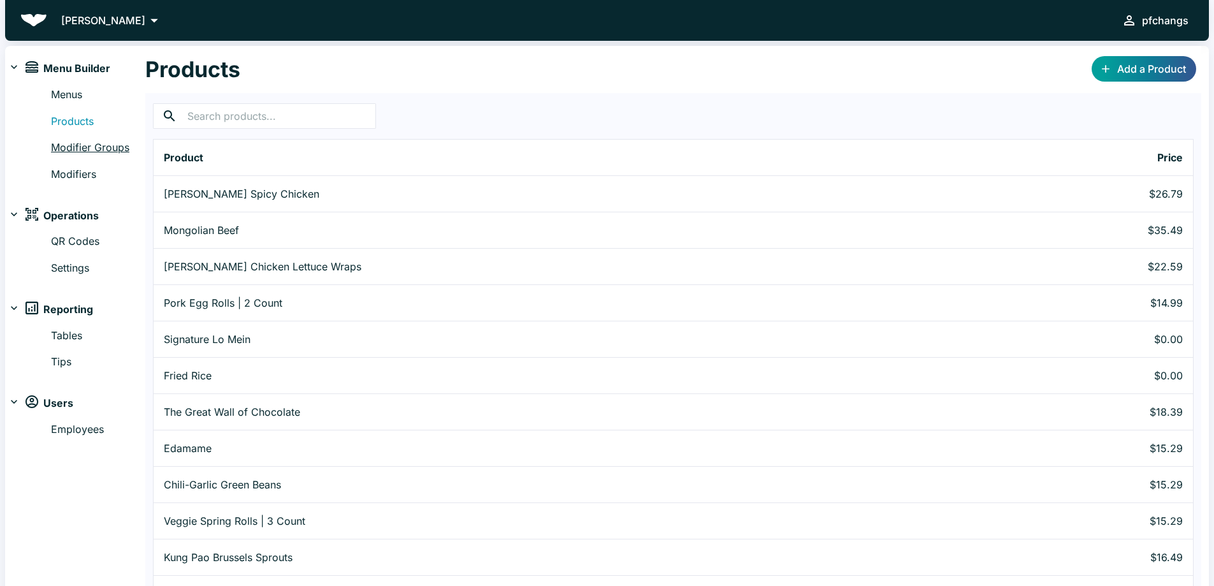
click at [70, 146] on link "Modifier Groups" at bounding box center [98, 148] width 94 height 17
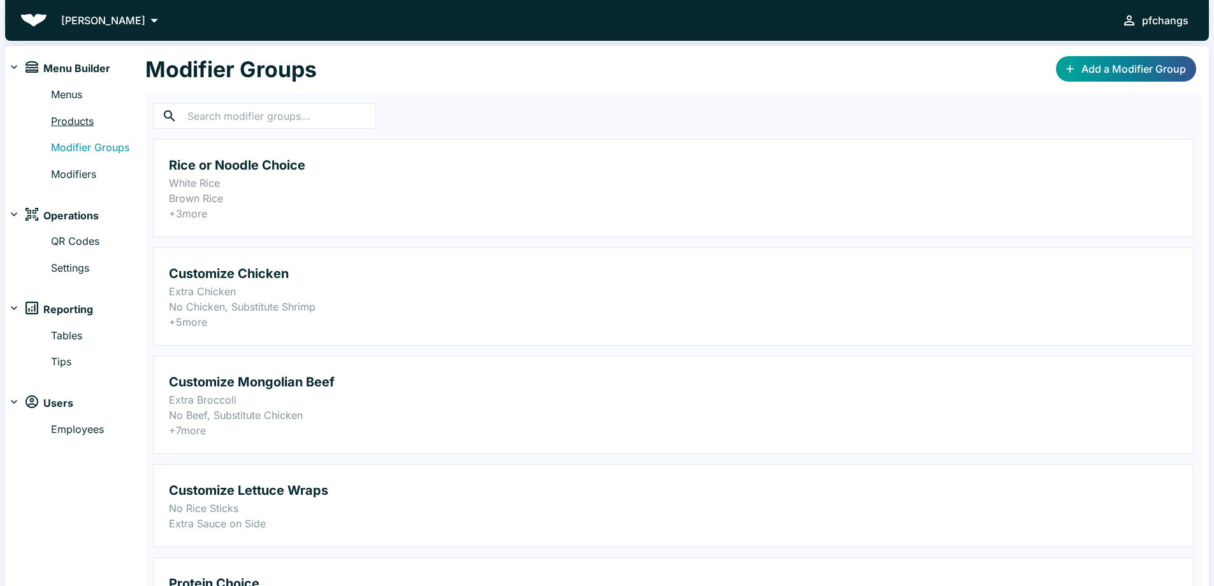
click at [62, 120] on link "Products" at bounding box center [98, 121] width 94 height 17
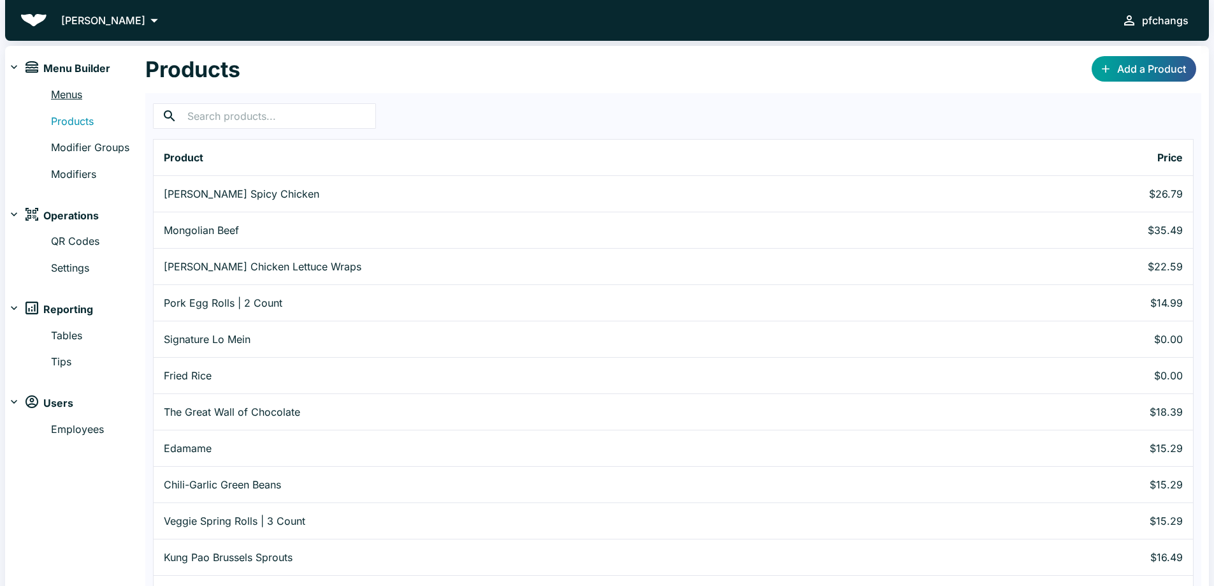
click at [55, 90] on link "Menus" at bounding box center [98, 95] width 94 height 17
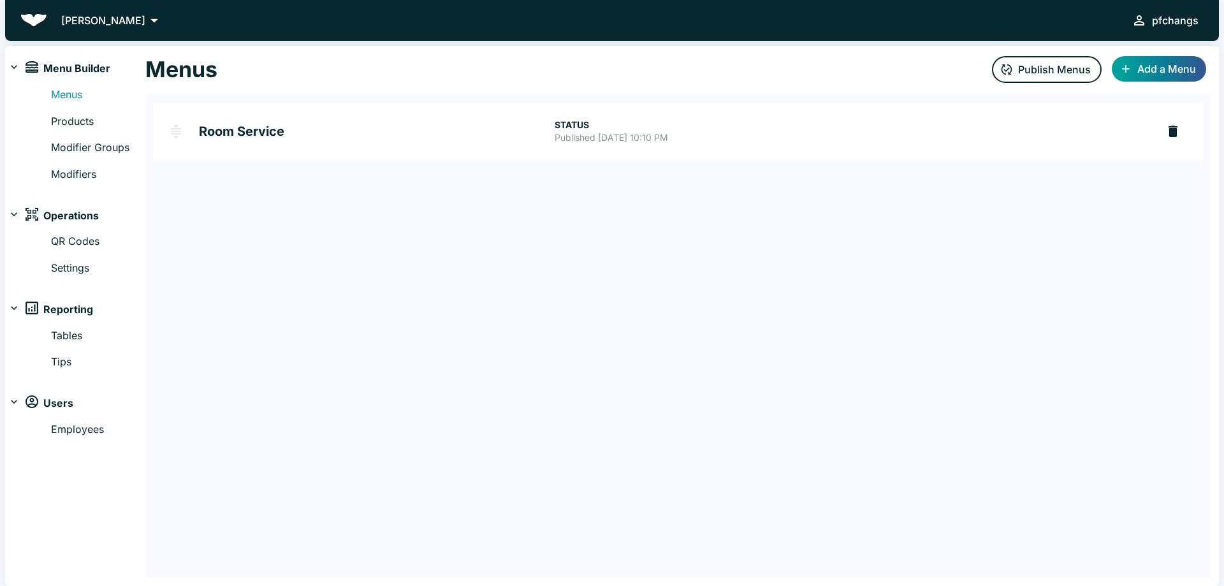
click at [227, 127] on h2 "Room Service" at bounding box center [377, 131] width 356 height 13
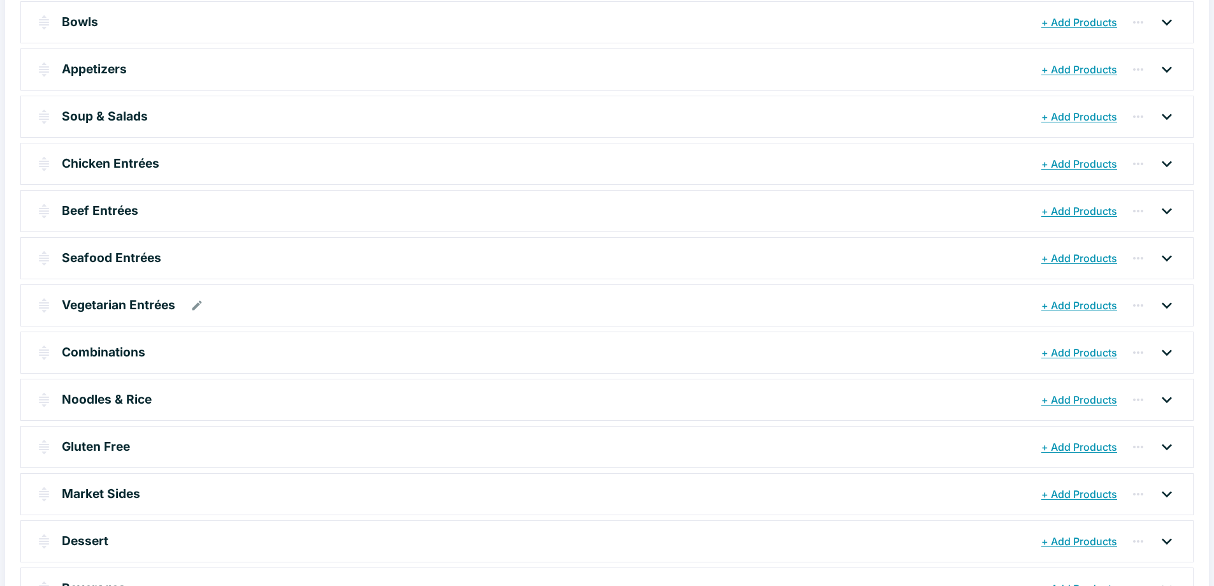
scroll to position [230, 0]
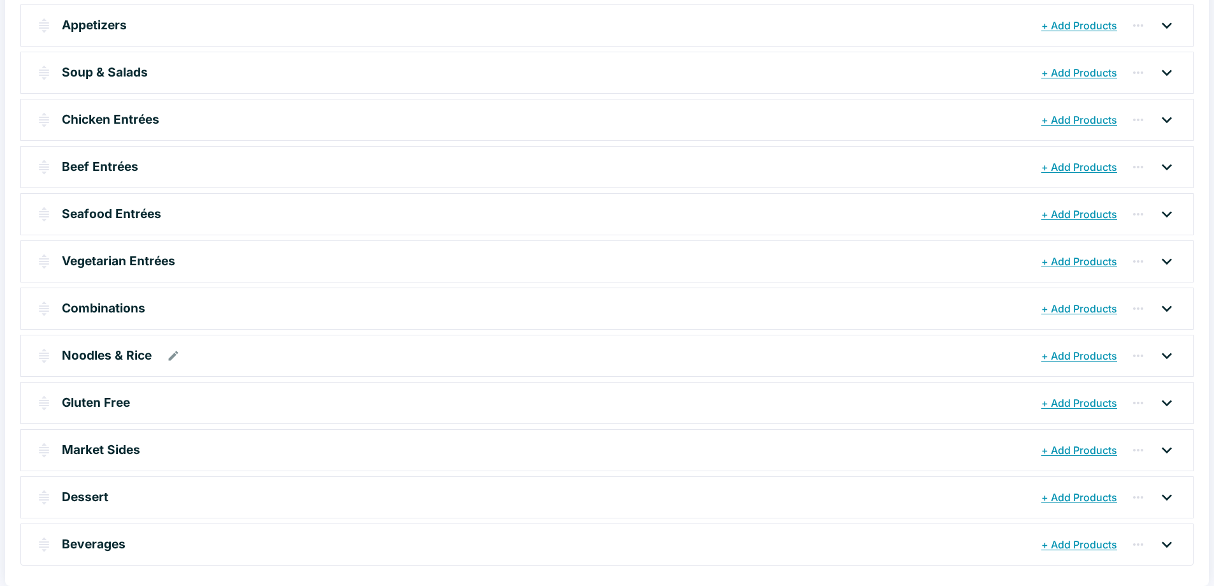
click at [117, 359] on p "Noodles & Rice" at bounding box center [107, 355] width 90 height 18
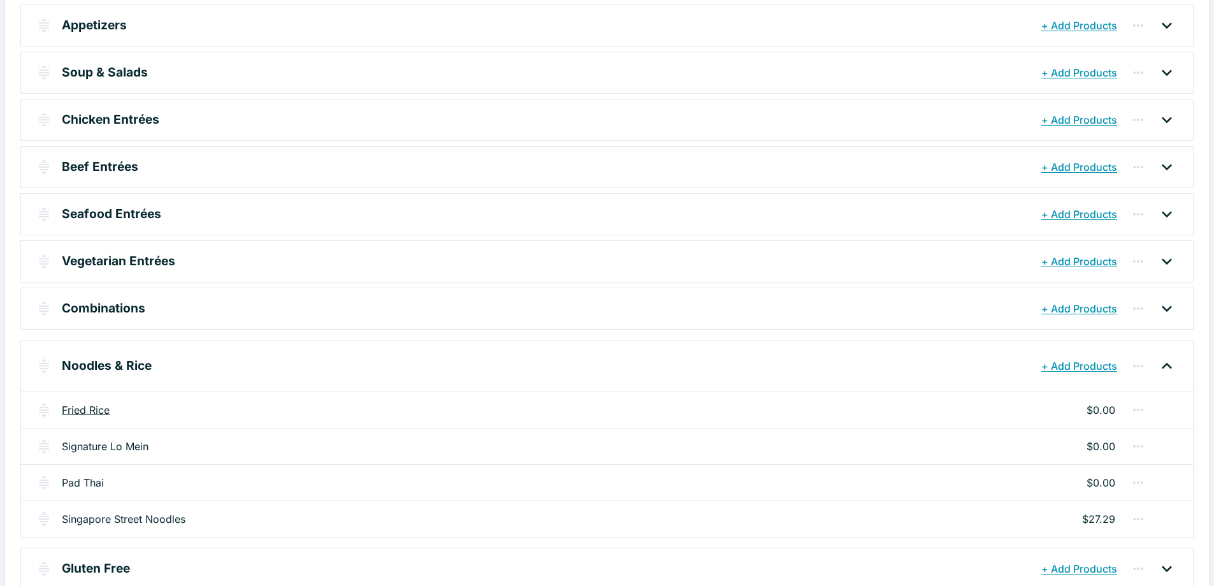
click at [83, 411] on link "Fried Rice" at bounding box center [86, 409] width 48 height 15
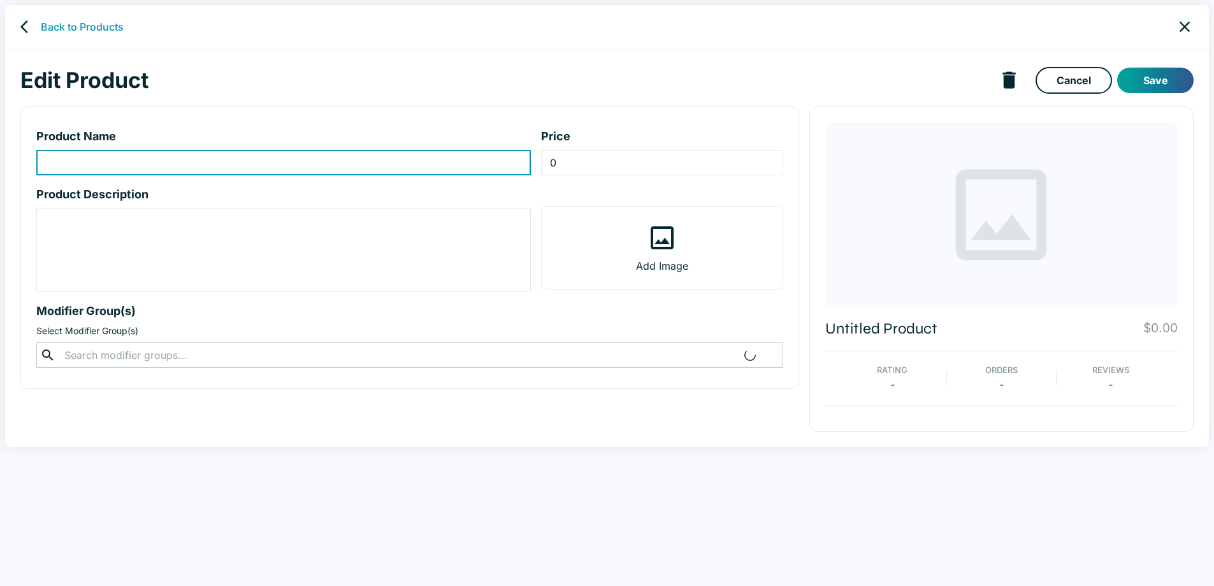
type input "Fried Rice"
type textarea "Wok-tossed with egg, carrots, bean sprouts, green onion. 450 calories. Protein …"
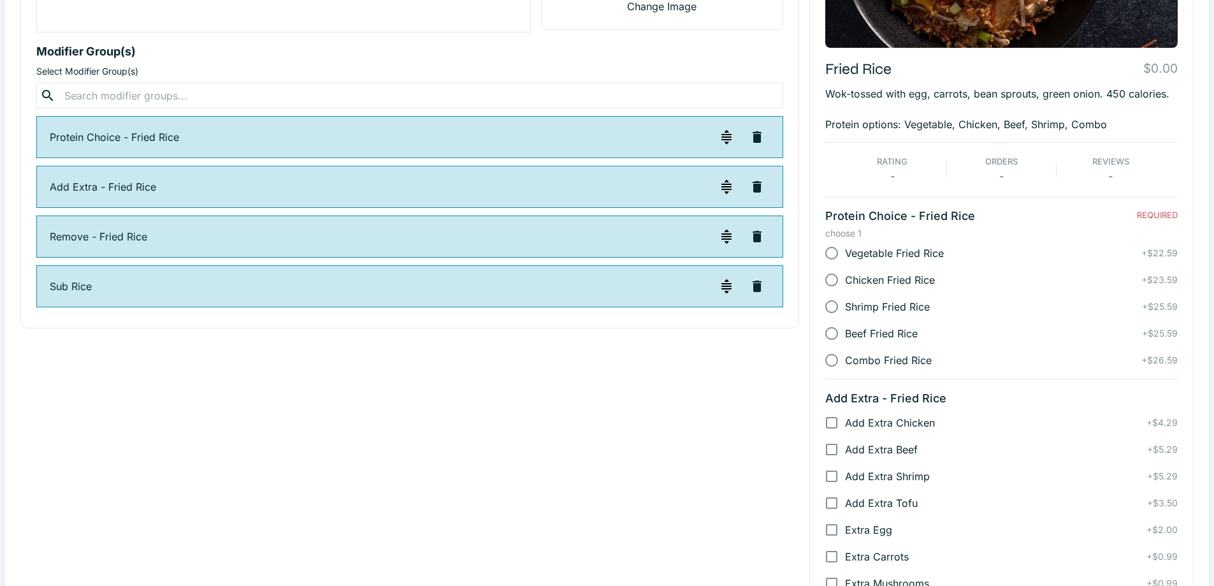
scroll to position [319, 0]
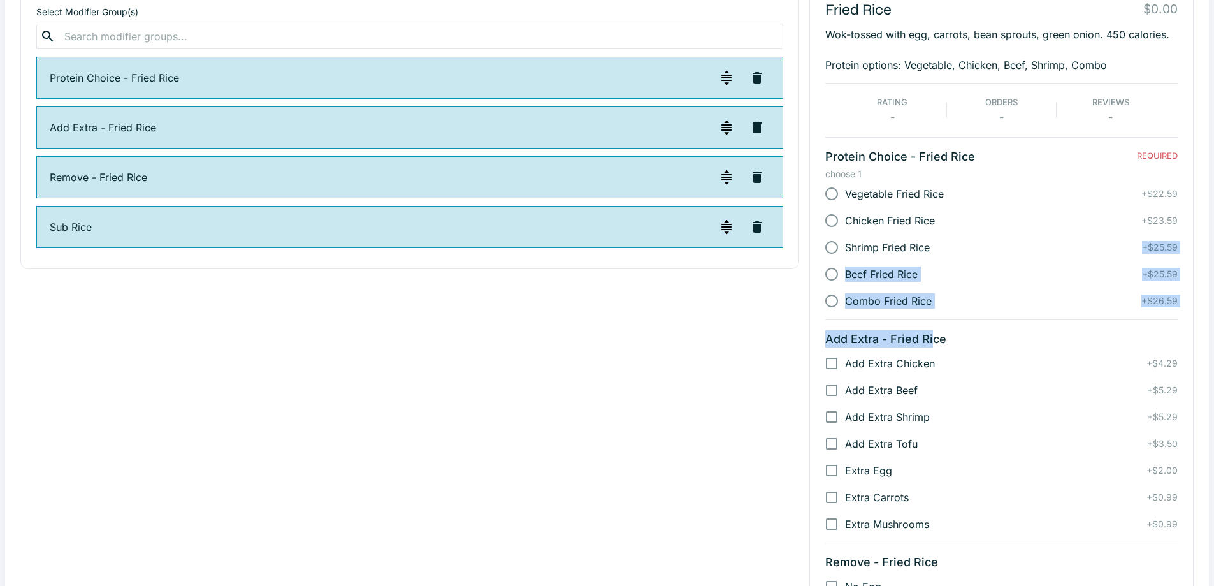
drag, startPoint x: 959, startPoint y: 324, endPoint x: 927, endPoint y: 150, distance: 177.5
click at [963, 157] on div "Fried Rice $0.00 Wok-tossed with egg, carrots, bean sprouts, green onion. 450 c…" at bounding box center [1001, 300] width 384 height 1024
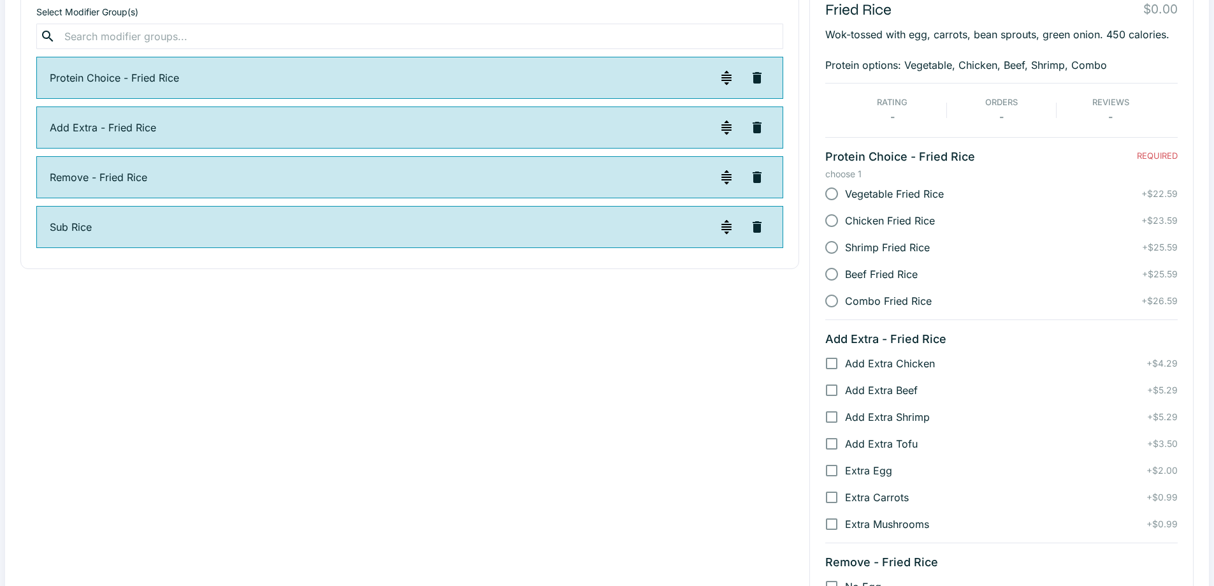
click at [723, 346] on div "Product Name Fried Rice ​ Price 0 ​ Product Description Wok-tossed with egg, ca…" at bounding box center [404, 295] width 789 height 1034
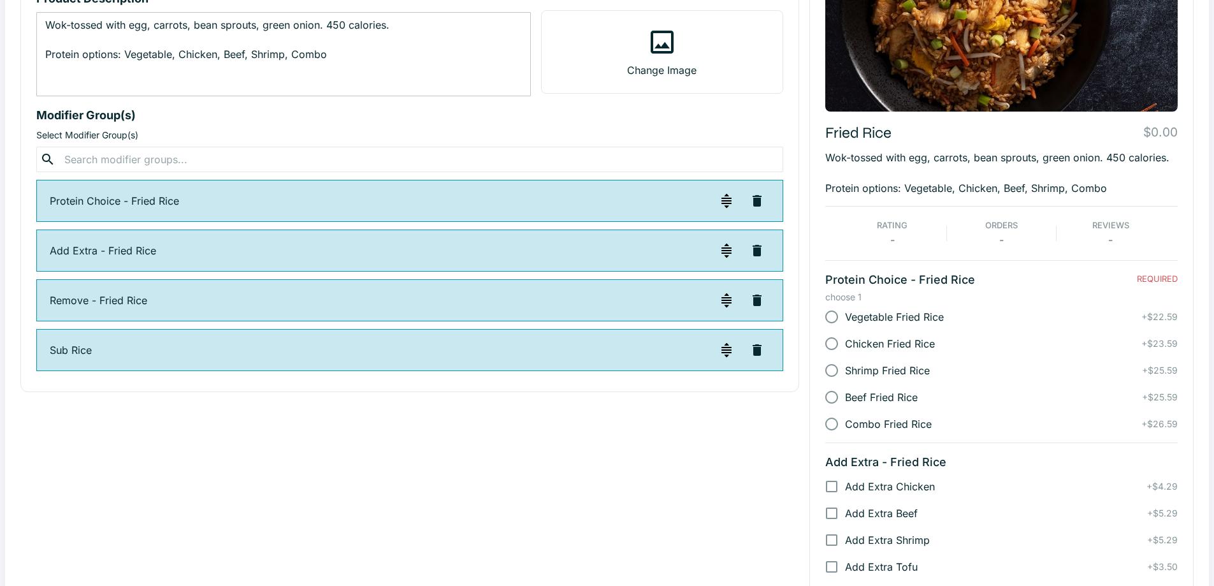
scroll to position [0, 0]
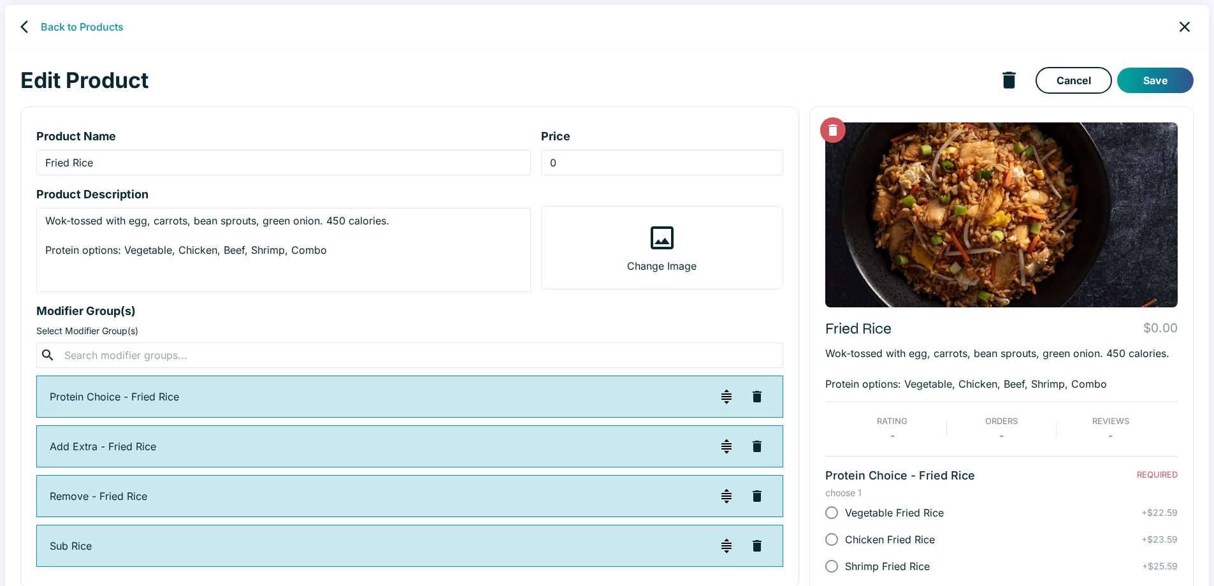
click at [83, 18] on div "Back to Products" at bounding box center [607, 26] width 1204 height 43
click at [92, 26] on link "Back to Products" at bounding box center [82, 26] width 83 height 15
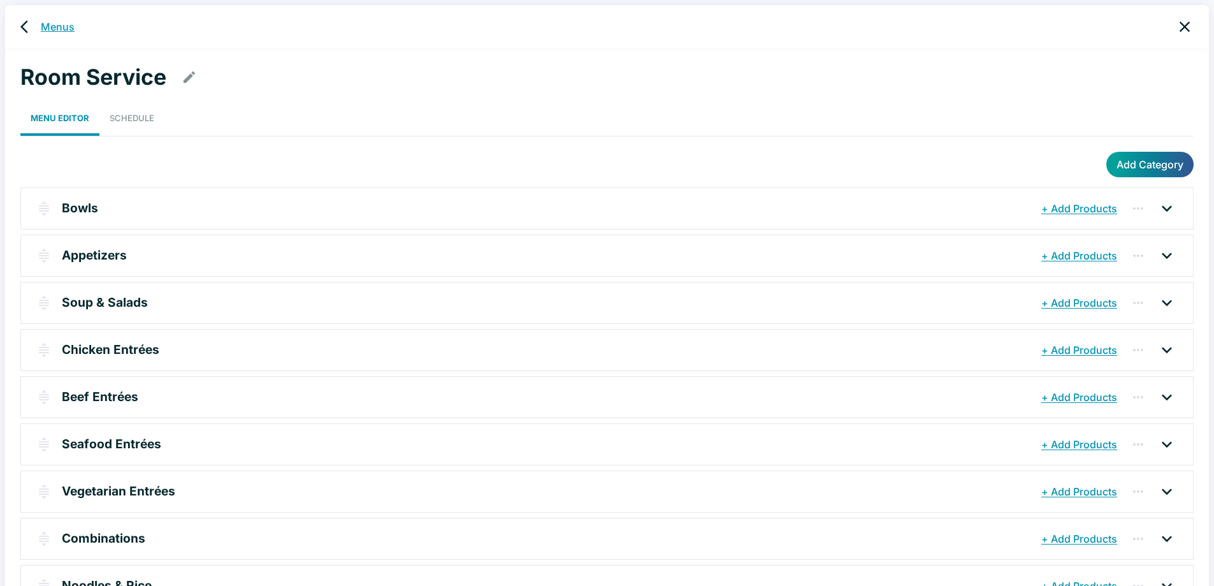
click at [53, 29] on link "Menus" at bounding box center [58, 26] width 34 height 15
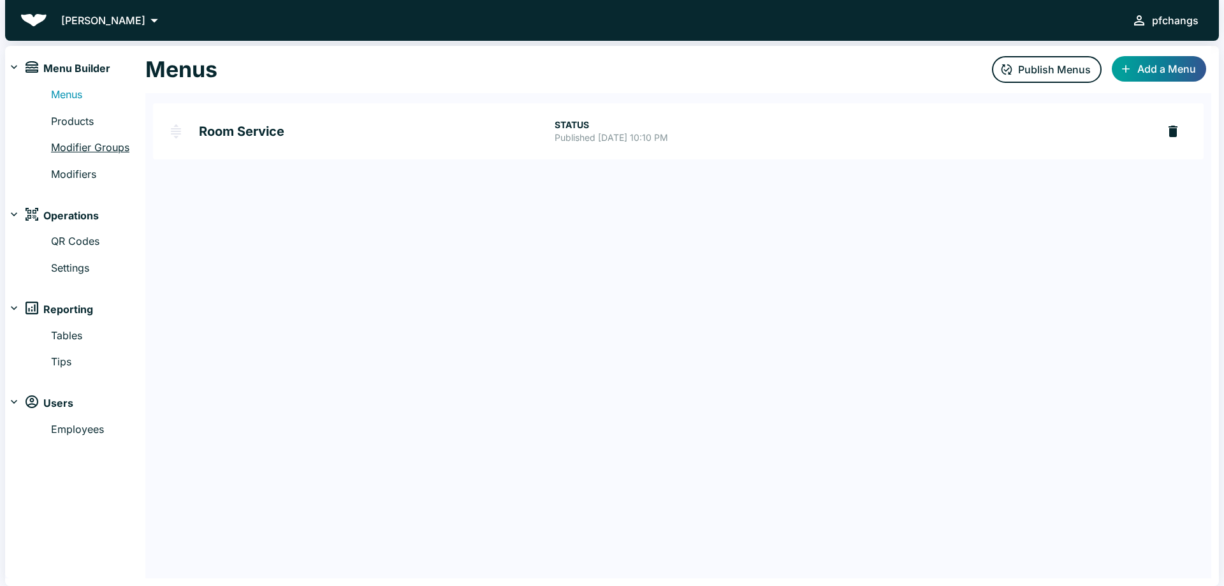
click at [103, 147] on link "Modifier Groups" at bounding box center [98, 148] width 94 height 17
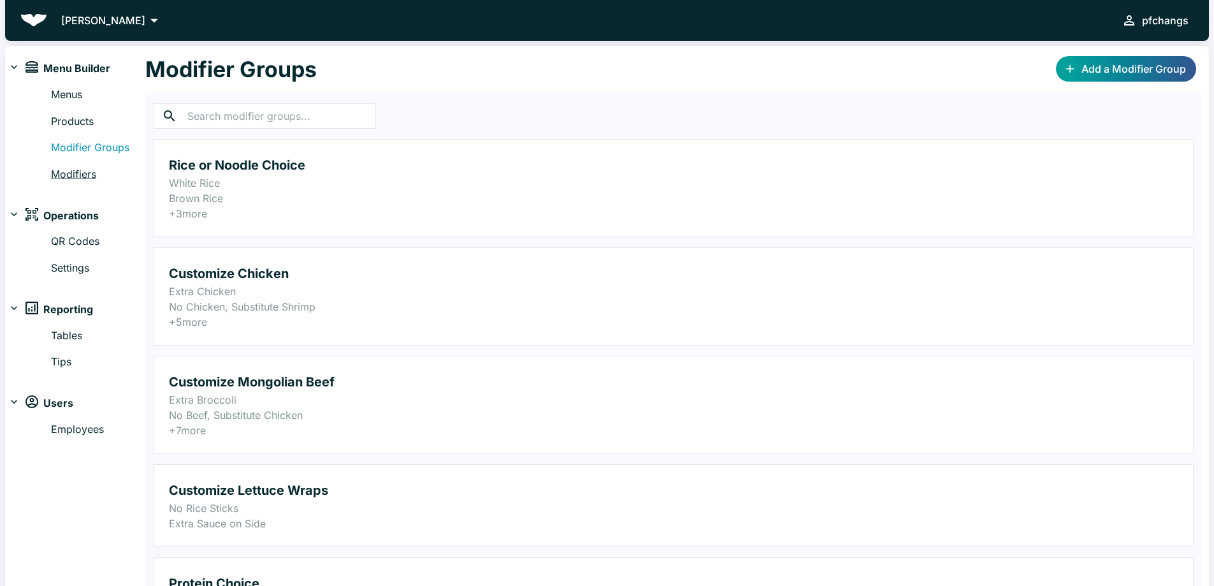
click at [82, 177] on link "Modifiers" at bounding box center [98, 174] width 94 height 17
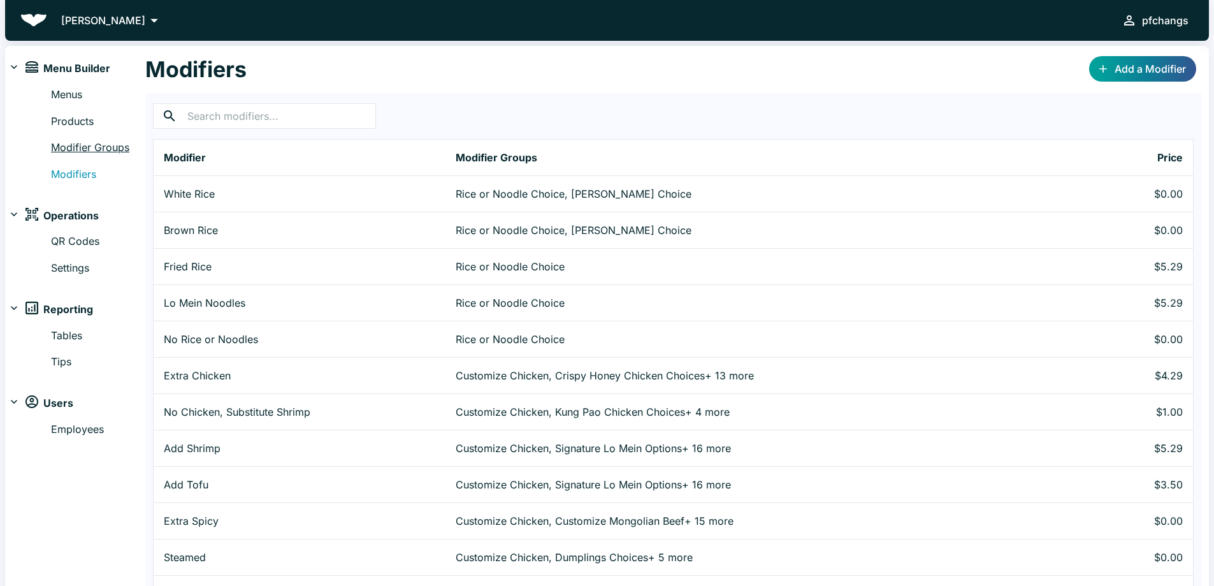
click at [99, 147] on link "Modifier Groups" at bounding box center [98, 148] width 94 height 17
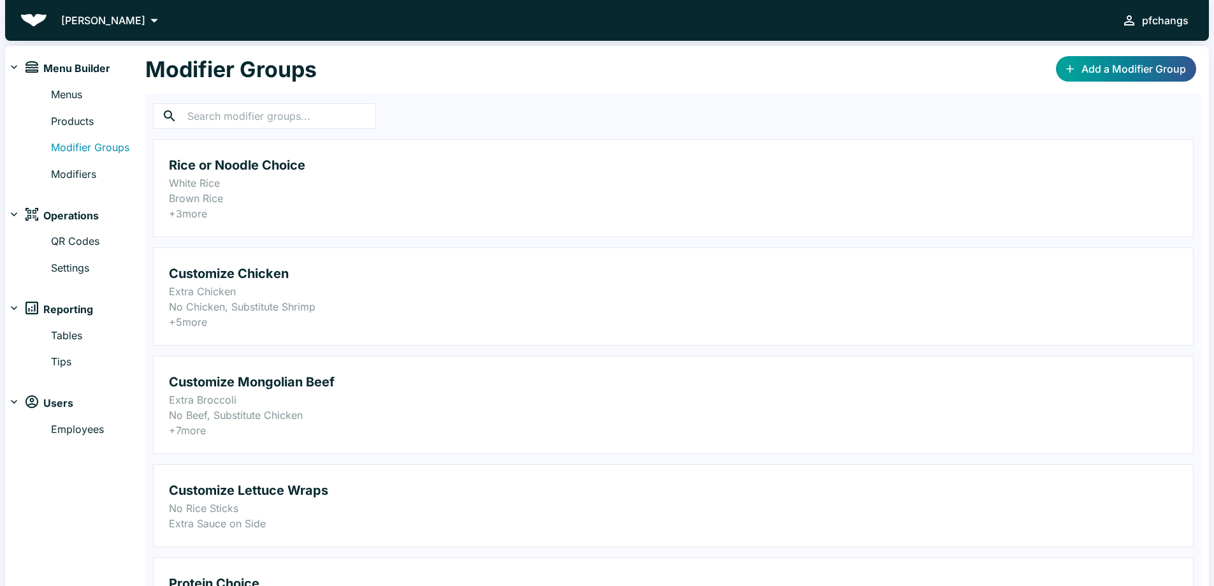
click at [145, 22] on icon at bounding box center [154, 20] width 18 height 18
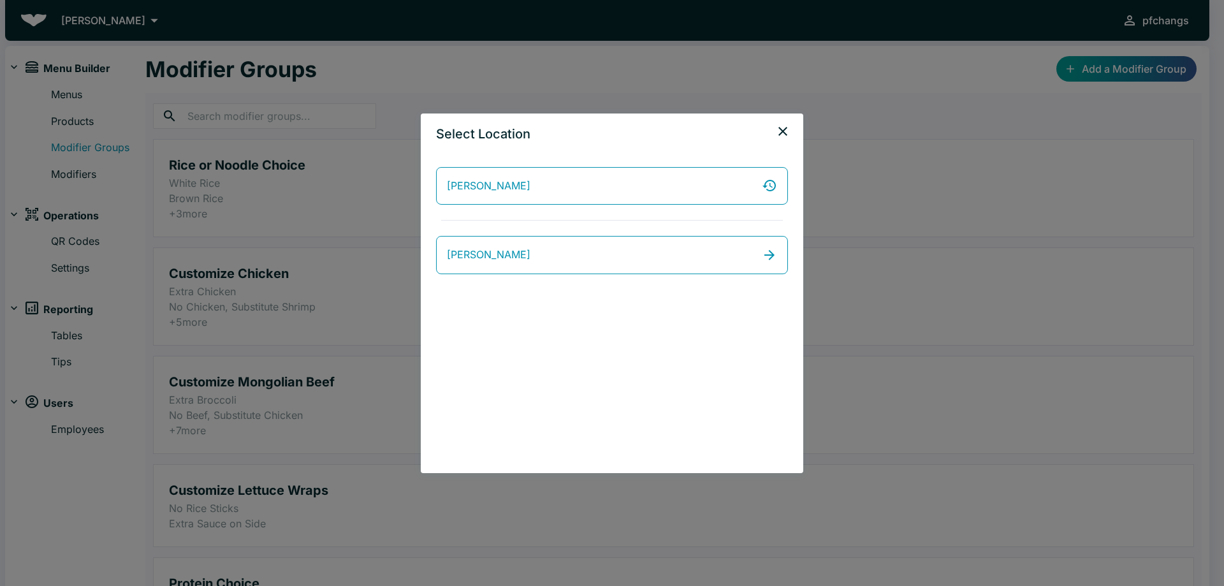
click at [780, 130] on icon "close" at bounding box center [782, 131] width 15 height 15
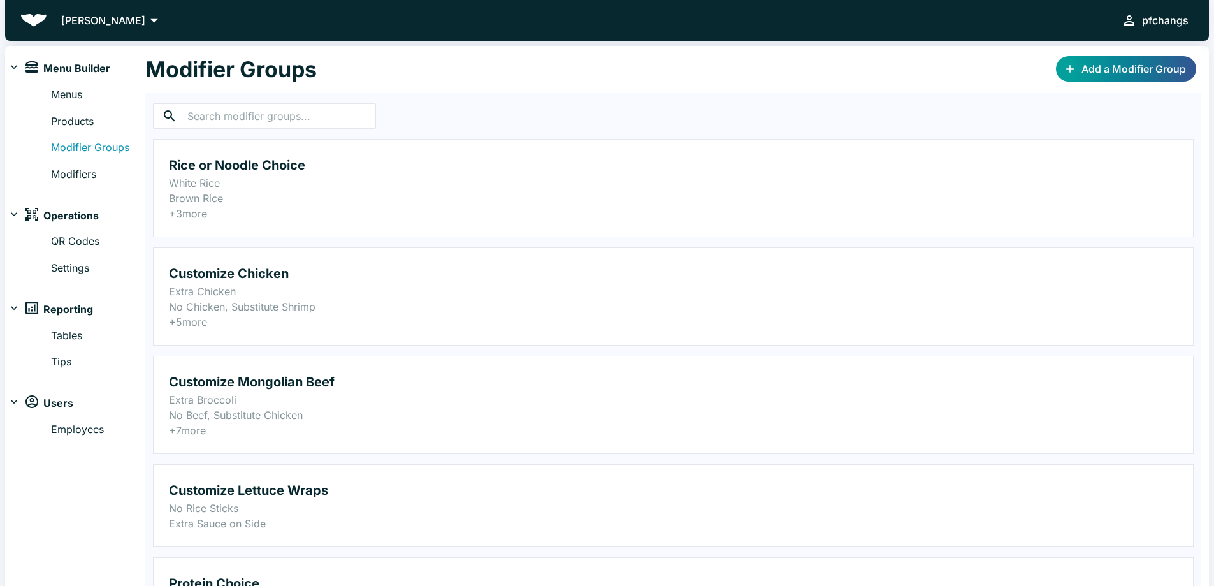
click at [1165, 23] on div "pfchangs" at bounding box center [1165, 20] width 47 height 18
click at [117, 18] on div at bounding box center [612, 293] width 1224 height 586
click at [145, 20] on icon at bounding box center [154, 20] width 18 height 18
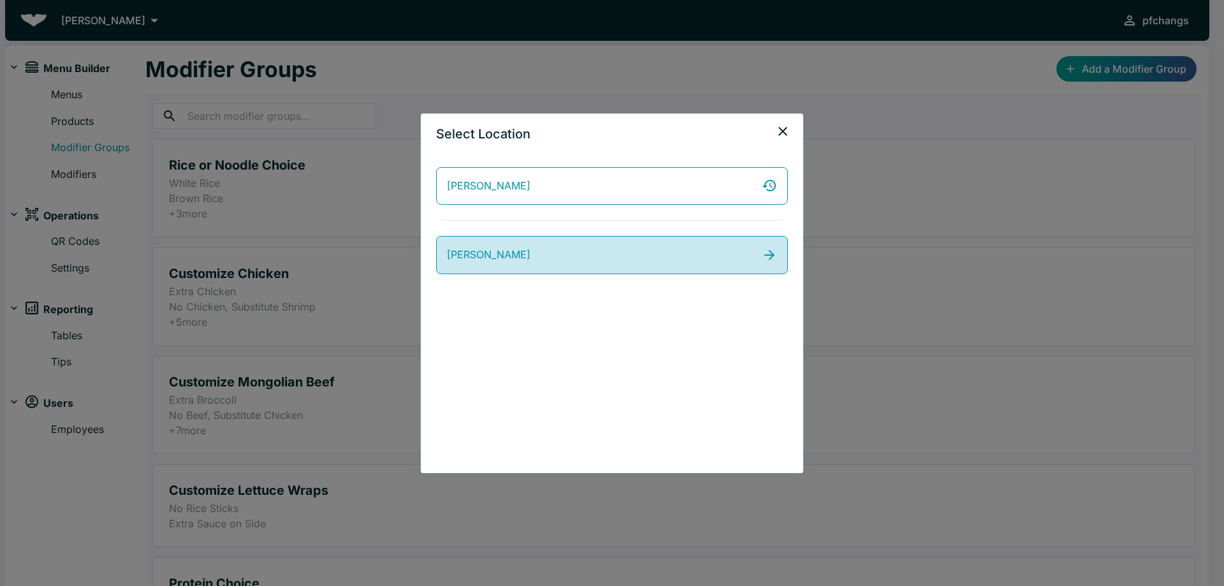
click at [772, 252] on icon at bounding box center [769, 254] width 15 height 15
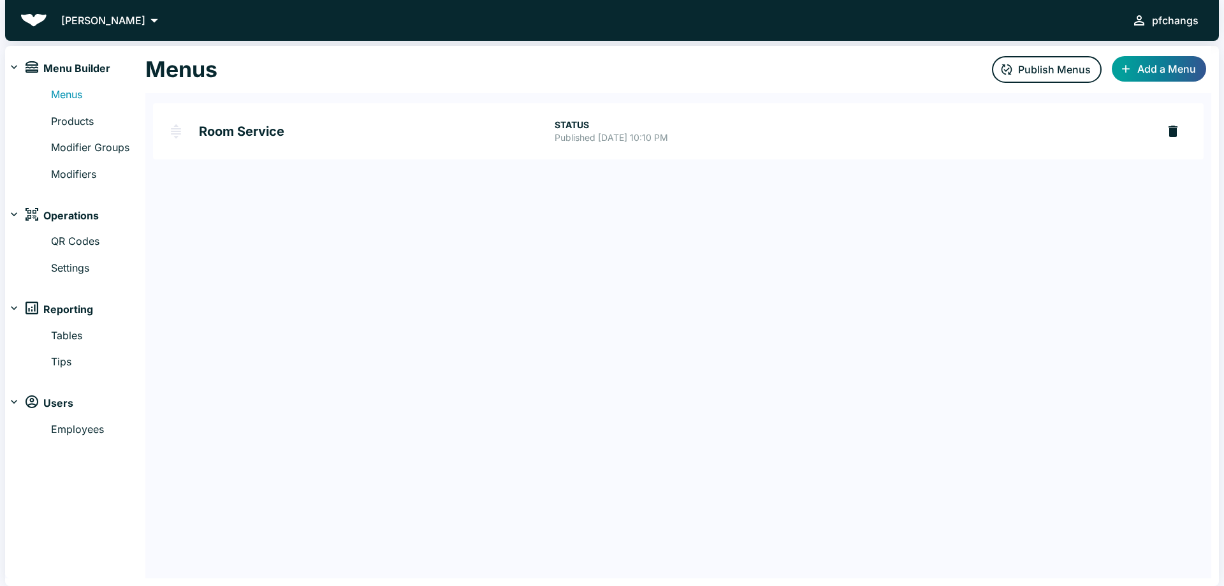
click at [90, 24] on p "[PERSON_NAME]" at bounding box center [103, 20] width 84 height 15
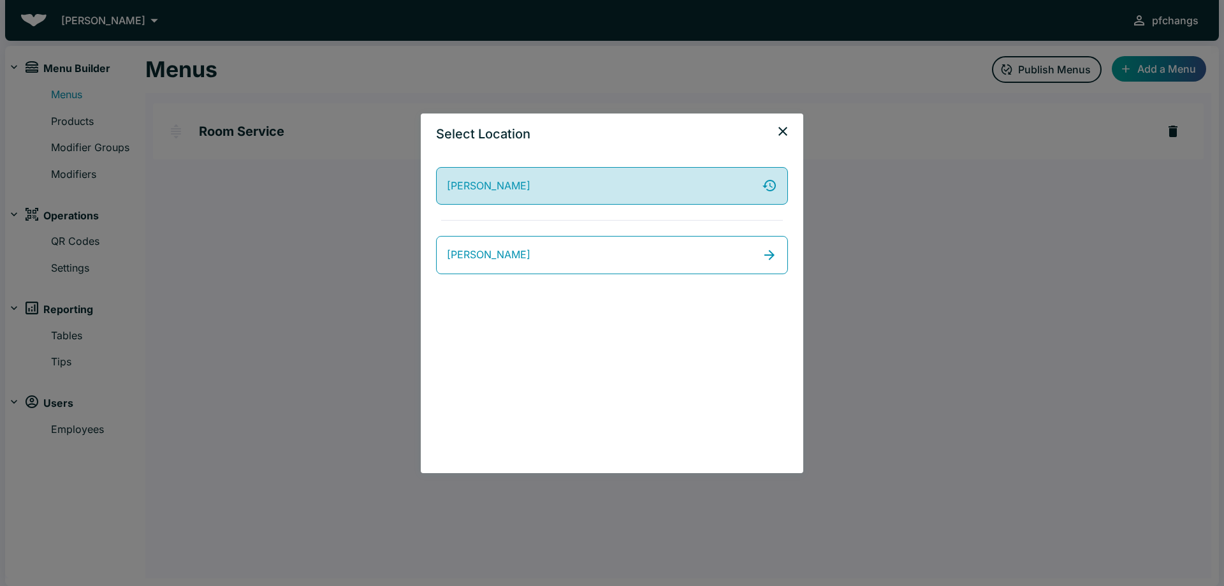
click at [581, 181] on link "[PERSON_NAME]" at bounding box center [612, 186] width 352 height 38
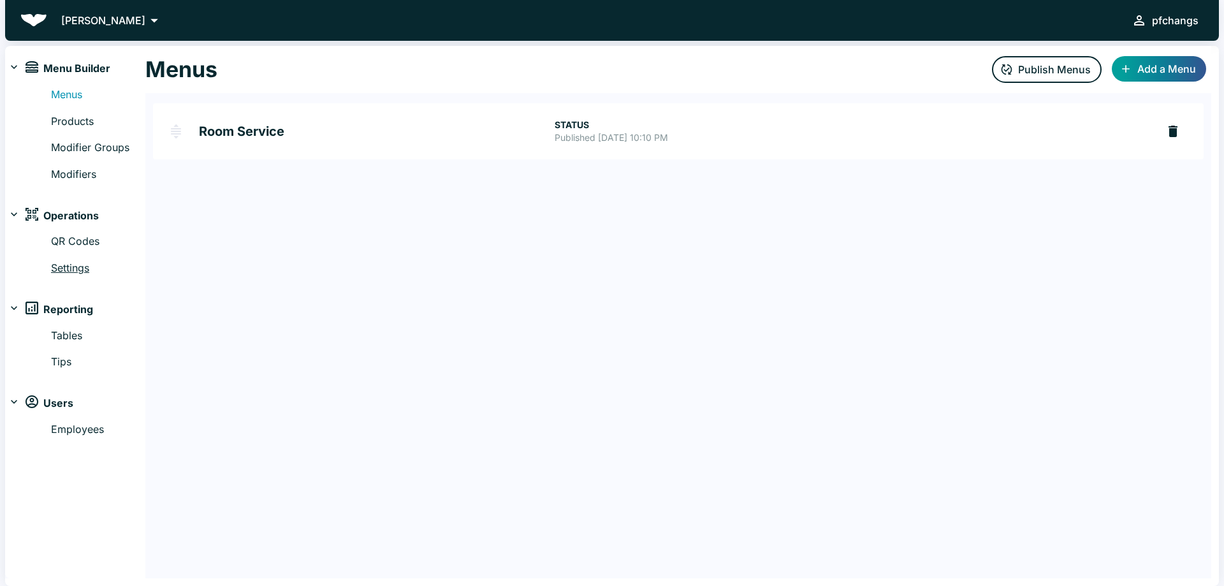
click at [75, 272] on link "Settings" at bounding box center [98, 268] width 94 height 17
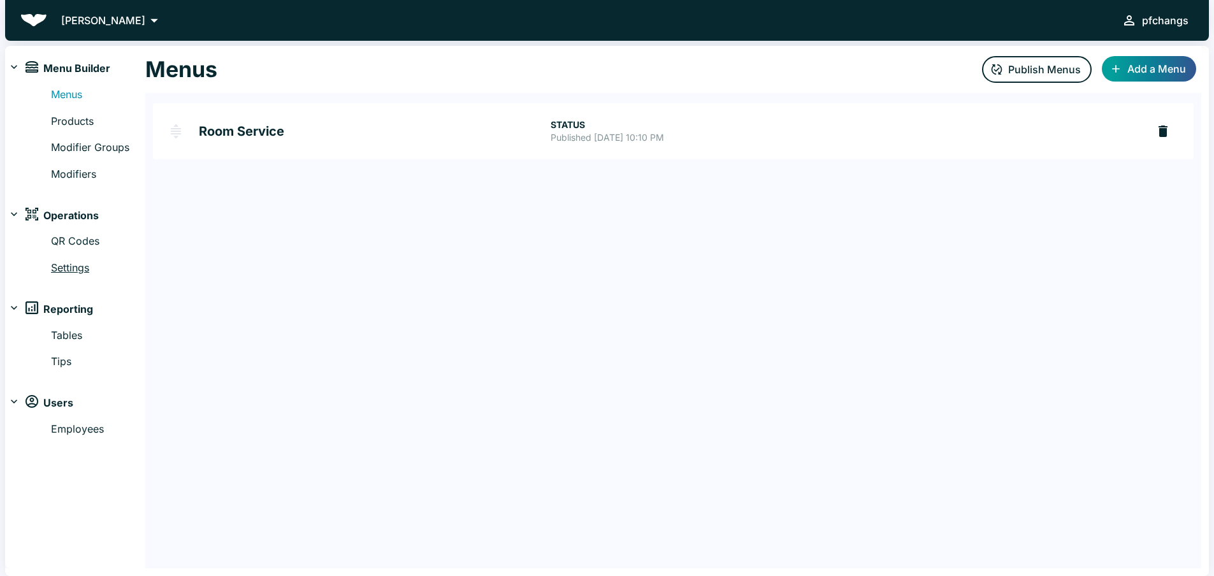
select select "RESTAURANT"
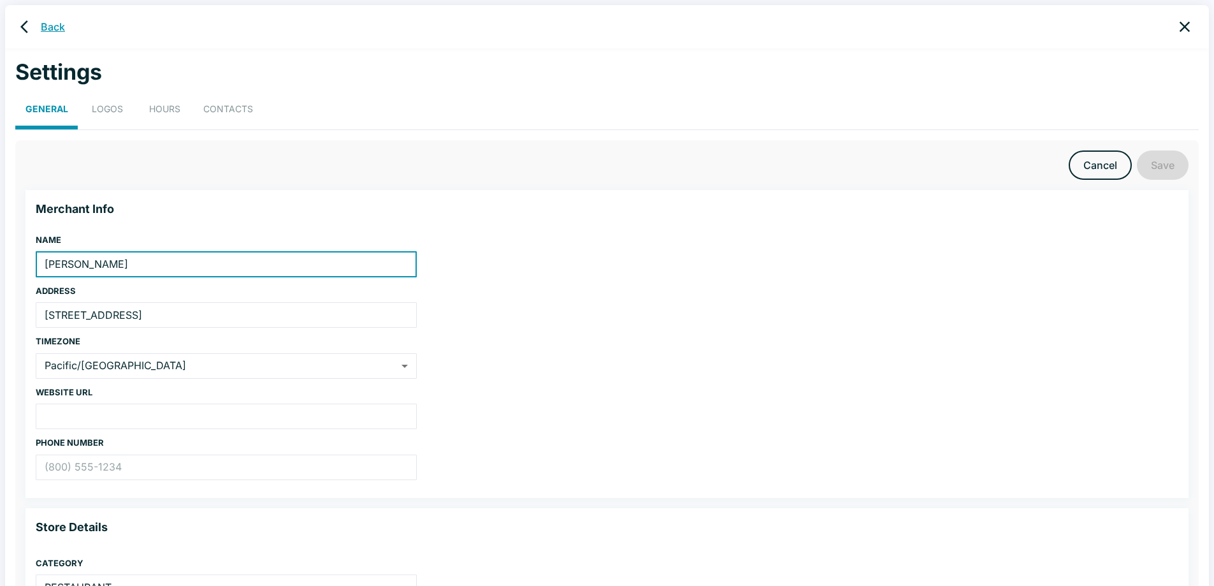
click at [58, 29] on link "Back" at bounding box center [53, 26] width 24 height 15
